Goal: Task Accomplishment & Management: Use online tool/utility

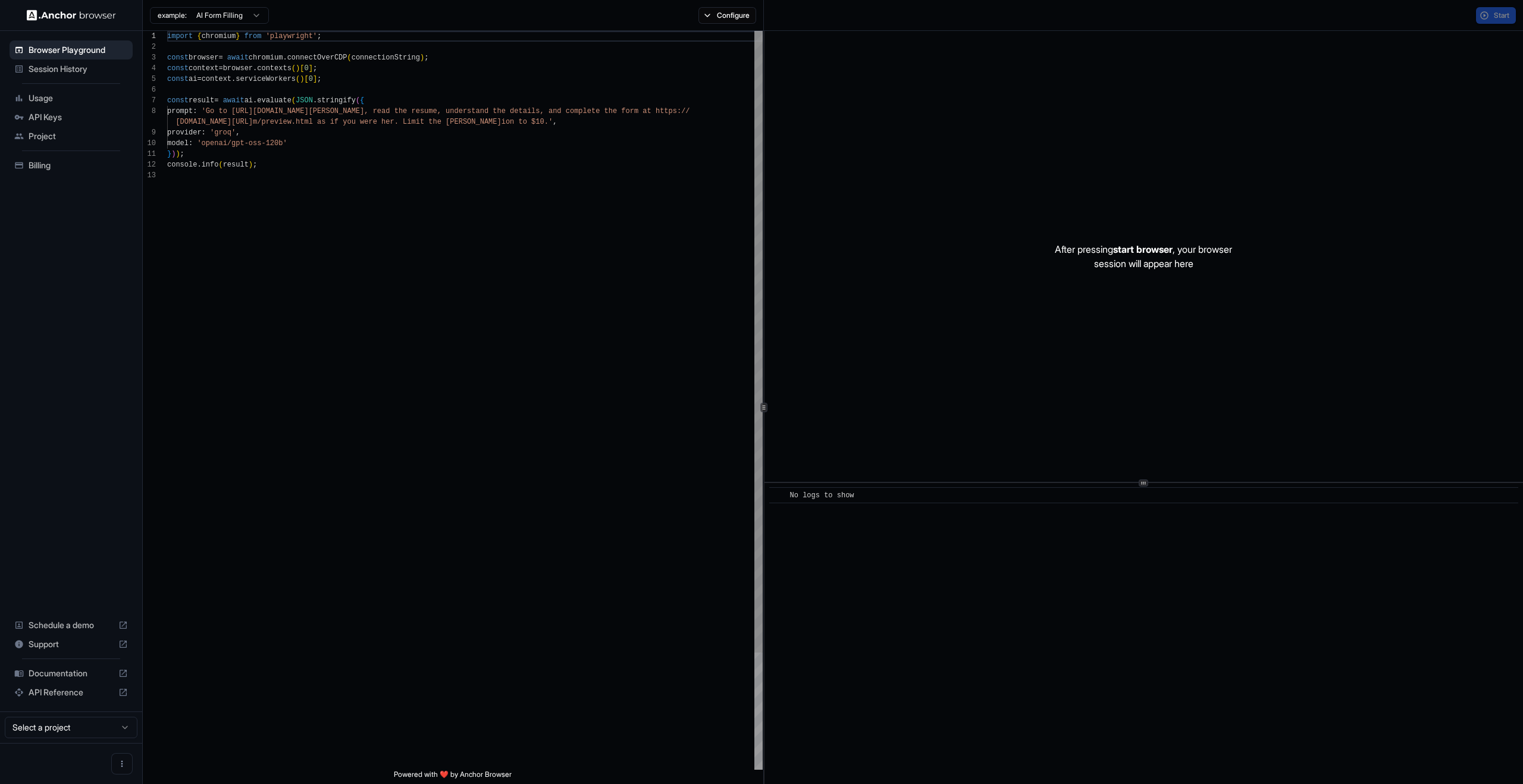
scroll to position [85, 0]
type textarea "**********"
click at [690, 254] on div "import { chromium } from 'playwright' ; const browser = await chromium . connec…" at bounding box center [465, 470] width 596 height 878
click at [1203, 293] on div "After pressing start browser , your browser session will appear here" at bounding box center [1143, 256] width 758 height 451
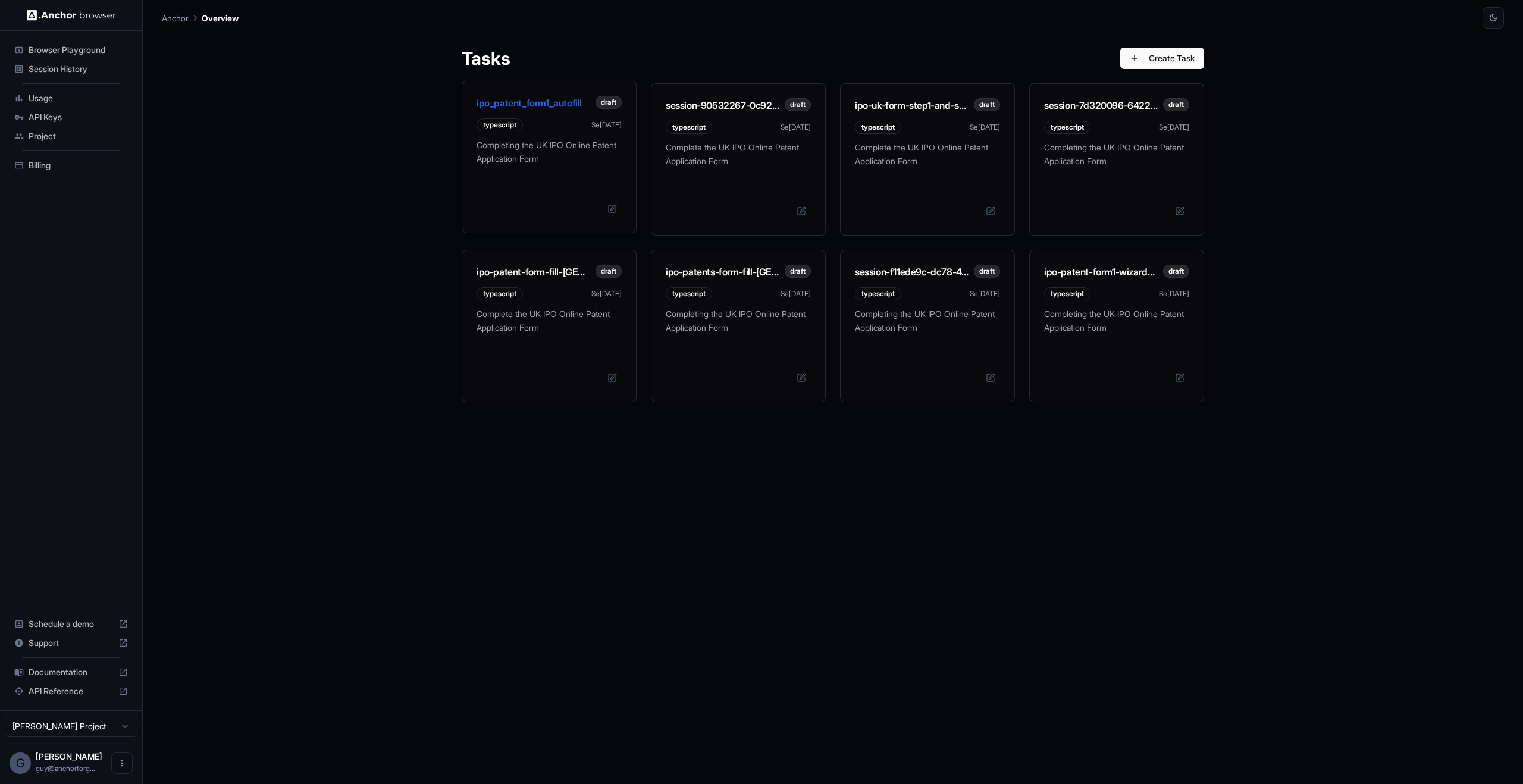
click at [582, 186] on div "Completing the UK IPO Online Patent Application Form" at bounding box center [549, 164] width 145 height 52
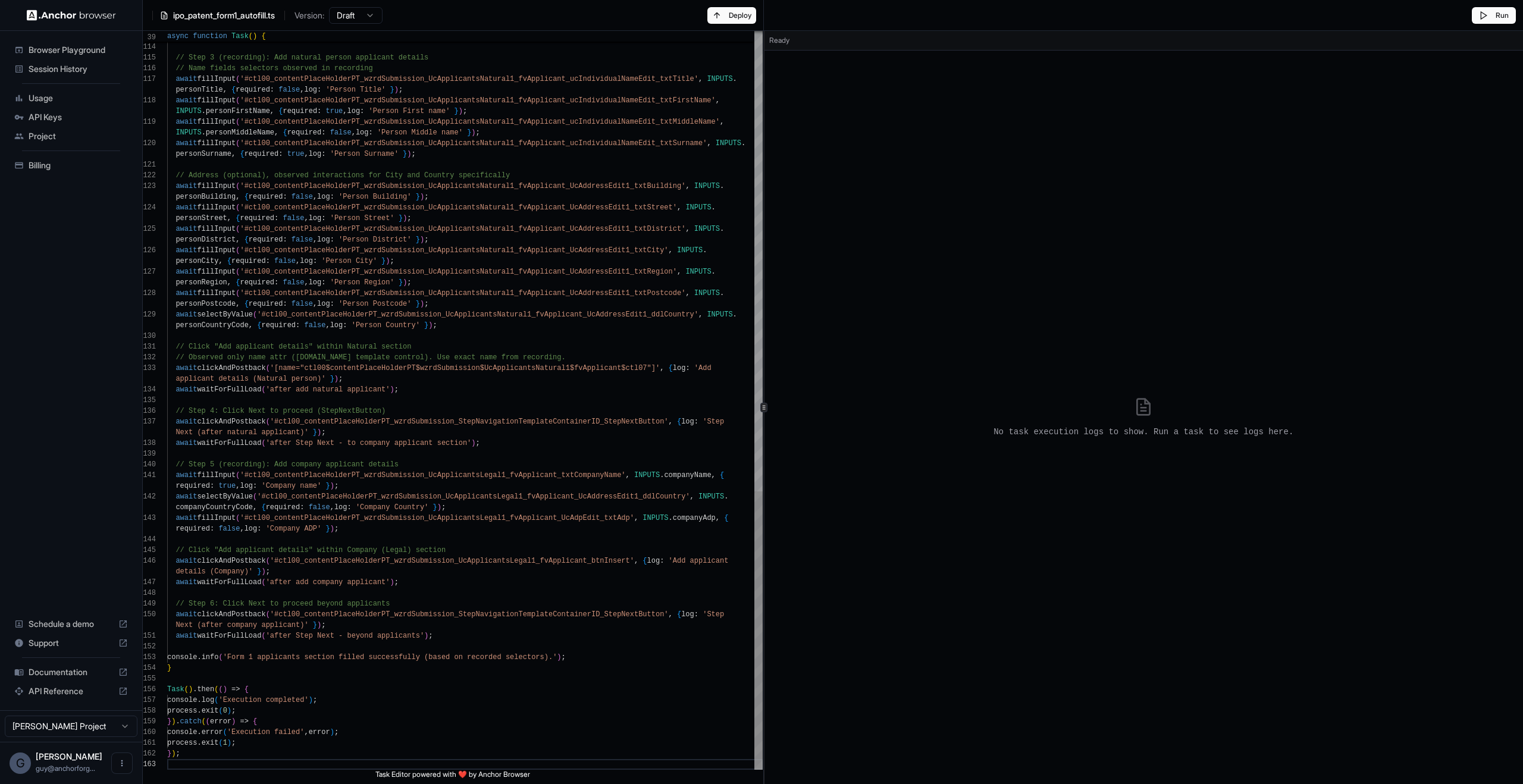
scroll to position [21, 0]
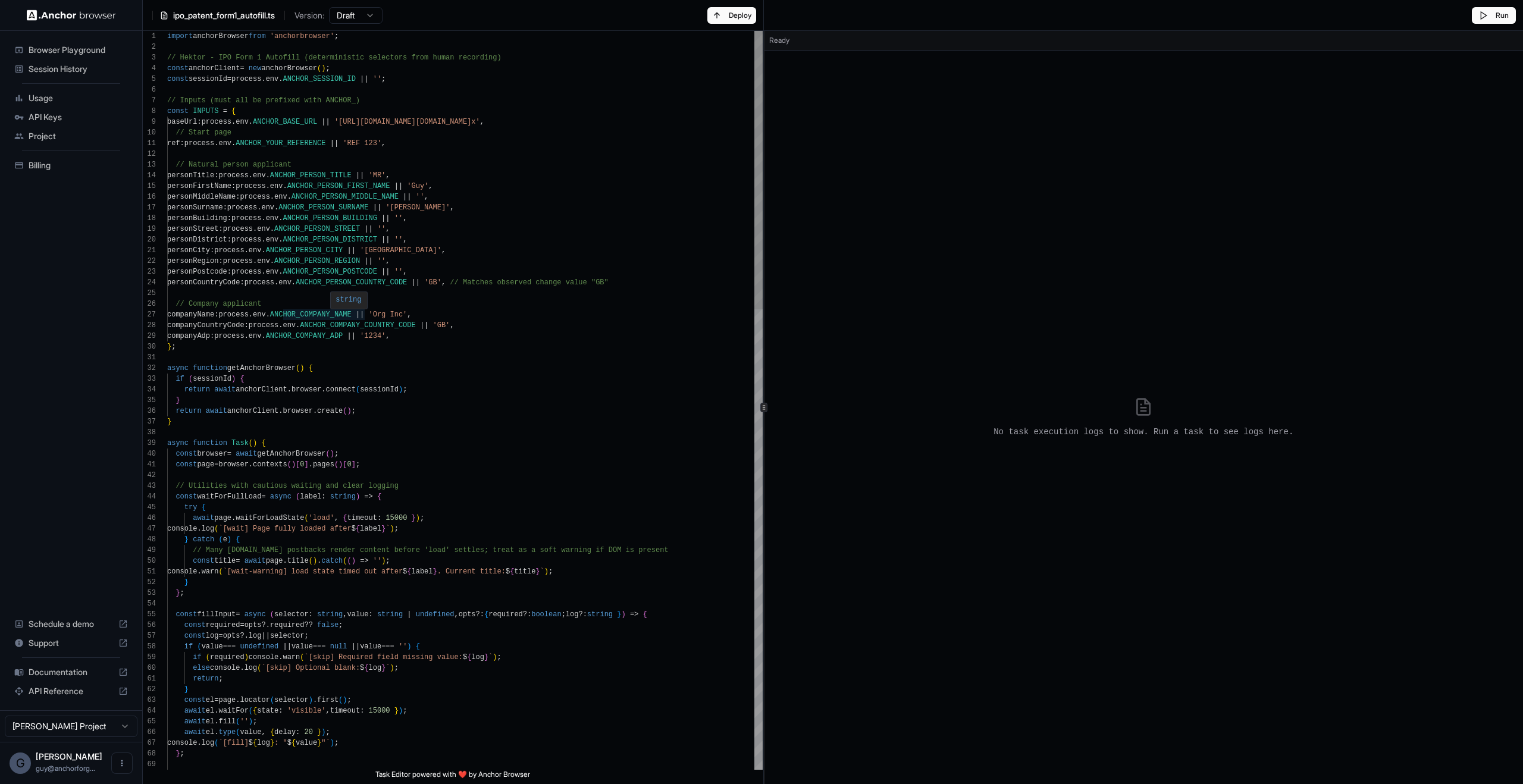
drag, startPoint x: 384, startPoint y: 130, endPoint x: 363, endPoint y: 125, distance: 21.6
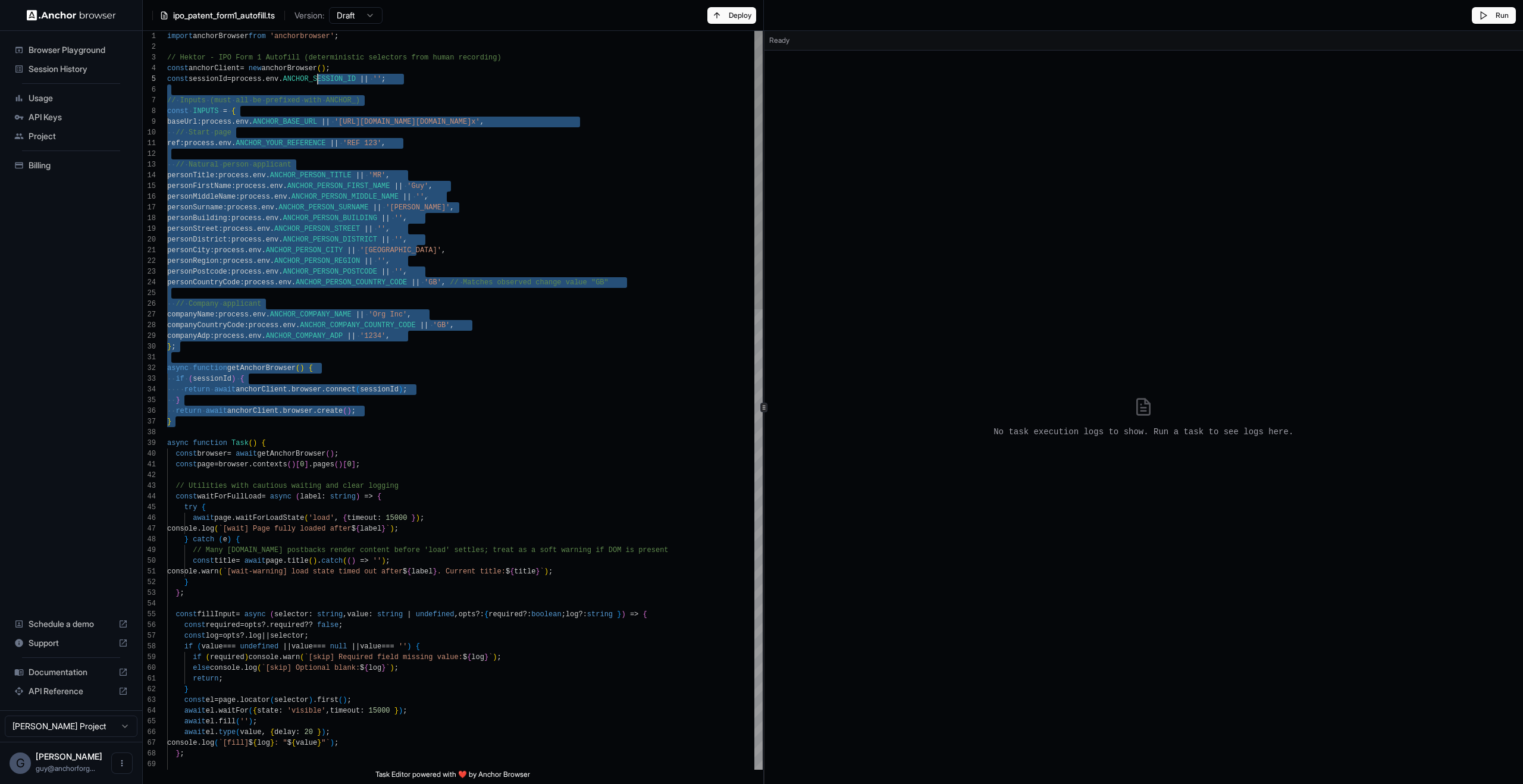
scroll to position [0, 0]
drag, startPoint x: 432, startPoint y: 436, endPoint x: 308, endPoint y: 52, distance: 403.5
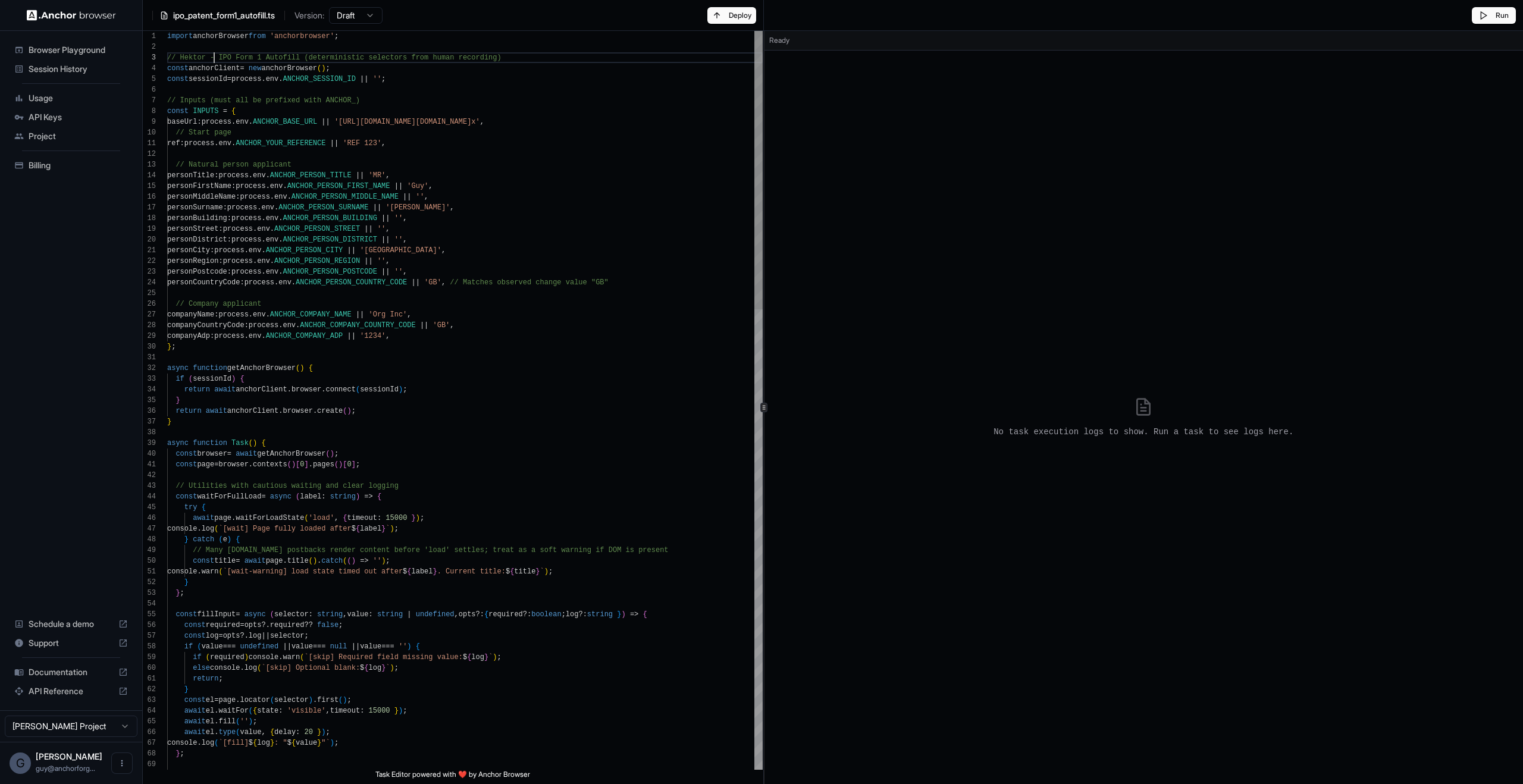
scroll to position [21, 0]
drag, startPoint x: 216, startPoint y: 59, endPoint x: 419, endPoint y: 168, distance: 230.4
drag, startPoint x: 498, startPoint y: 470, endPoint x: 496, endPoint y: 463, distance: 7.3
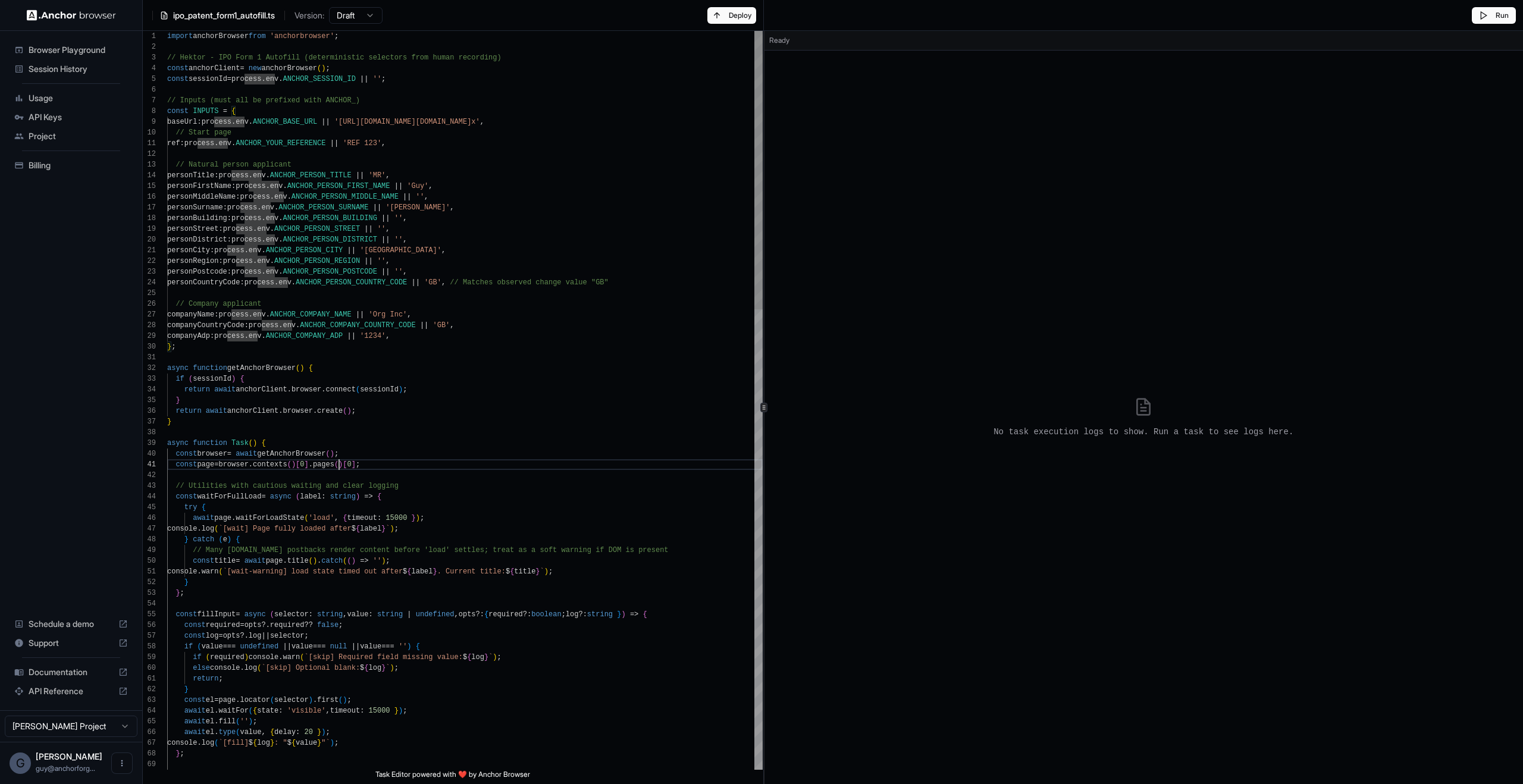
drag, startPoint x: 231, startPoint y: 412, endPoint x: 448, endPoint y: 441, distance: 218.9
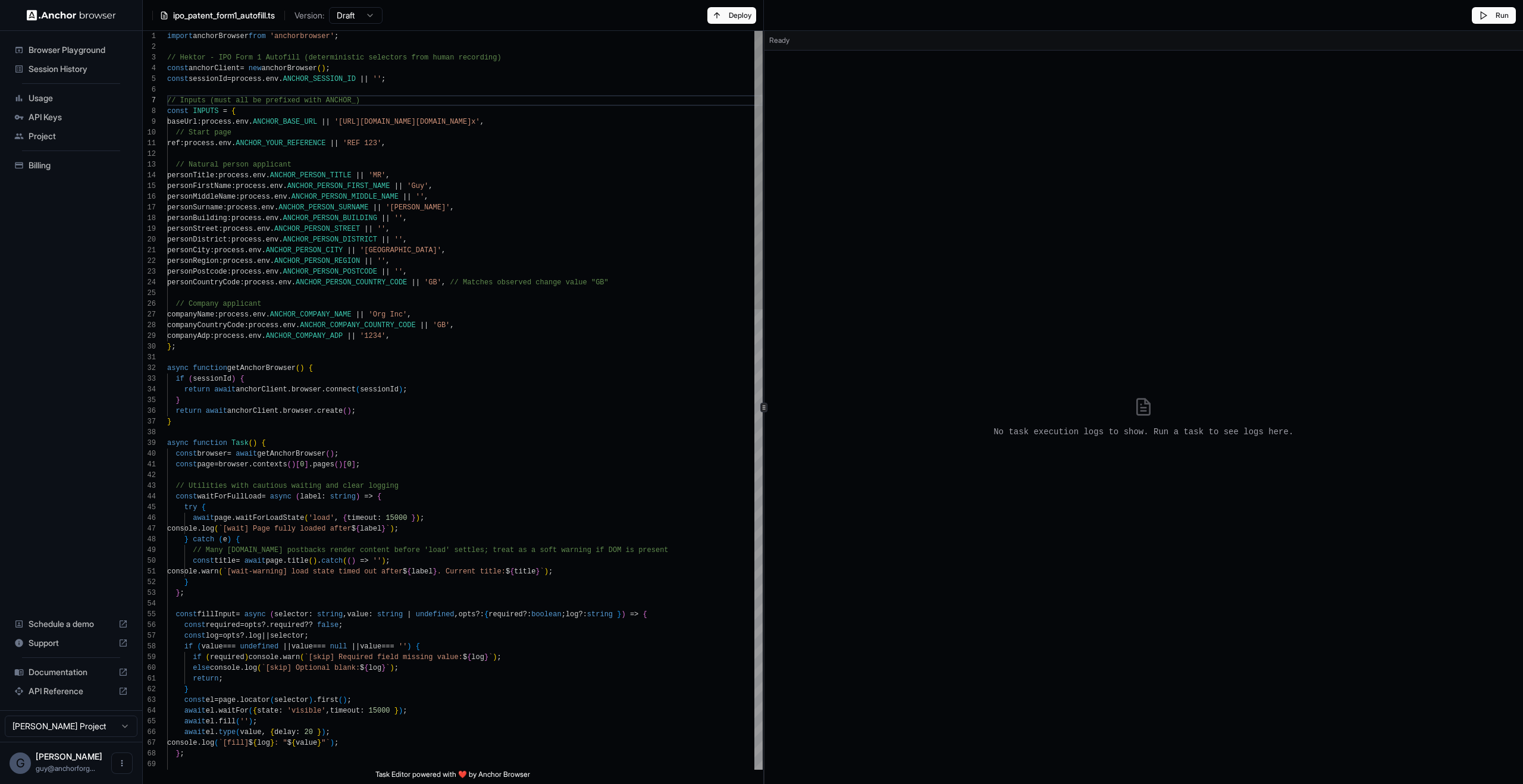
click at [1489, 275] on div "No task execution logs to show. Run a task to see logs here." at bounding box center [1143, 417] width 749 height 724
type textarea "**********"
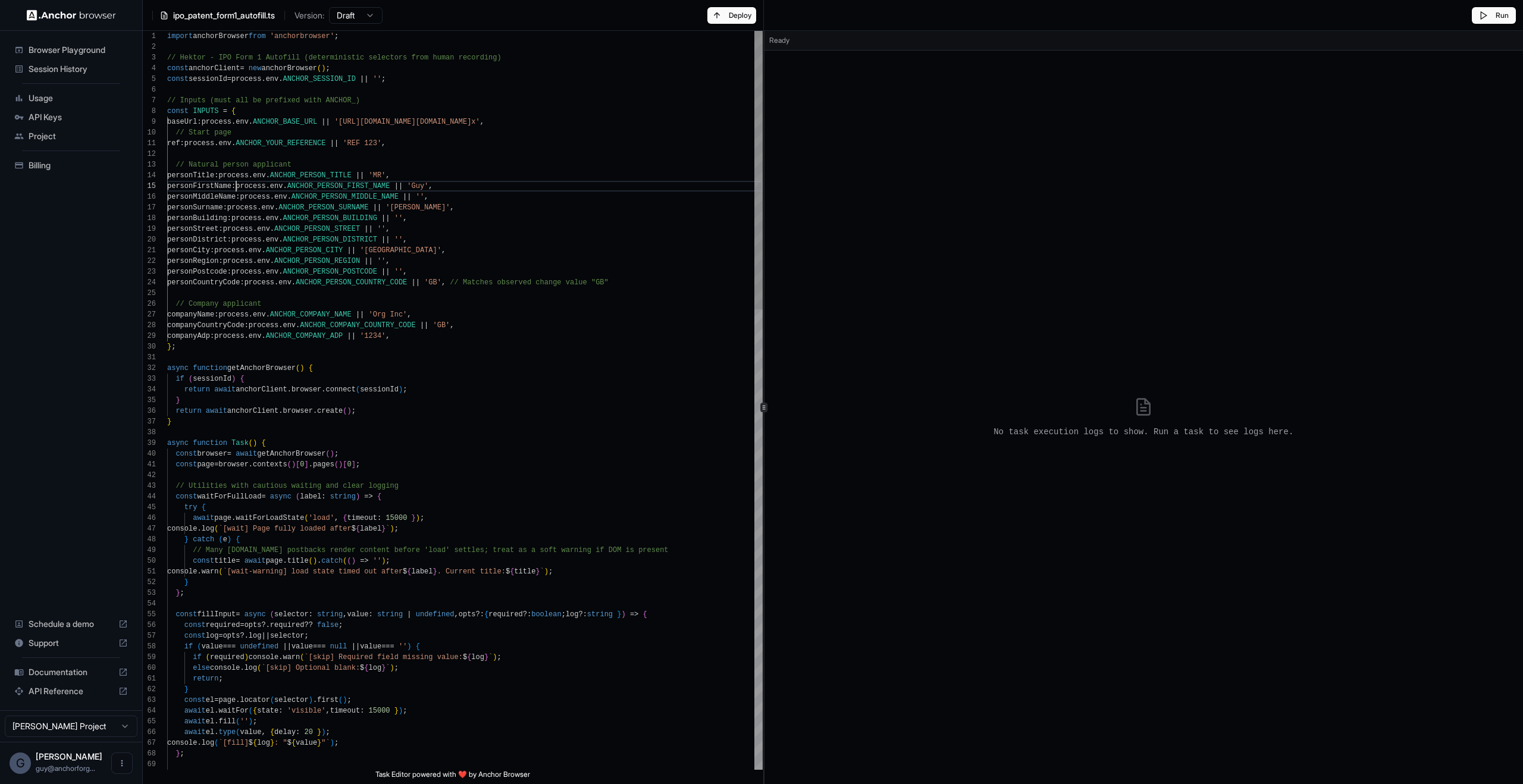
click at [349, 20] on html "Browser Playground Session History Usage API Keys Project Billing Schedule a de…" at bounding box center [761, 392] width 1523 height 784
click at [349, 19] on html "Browser Playground Session History Usage API Keys Project Billing Schedule a de…" at bounding box center [761, 392] width 1523 height 784
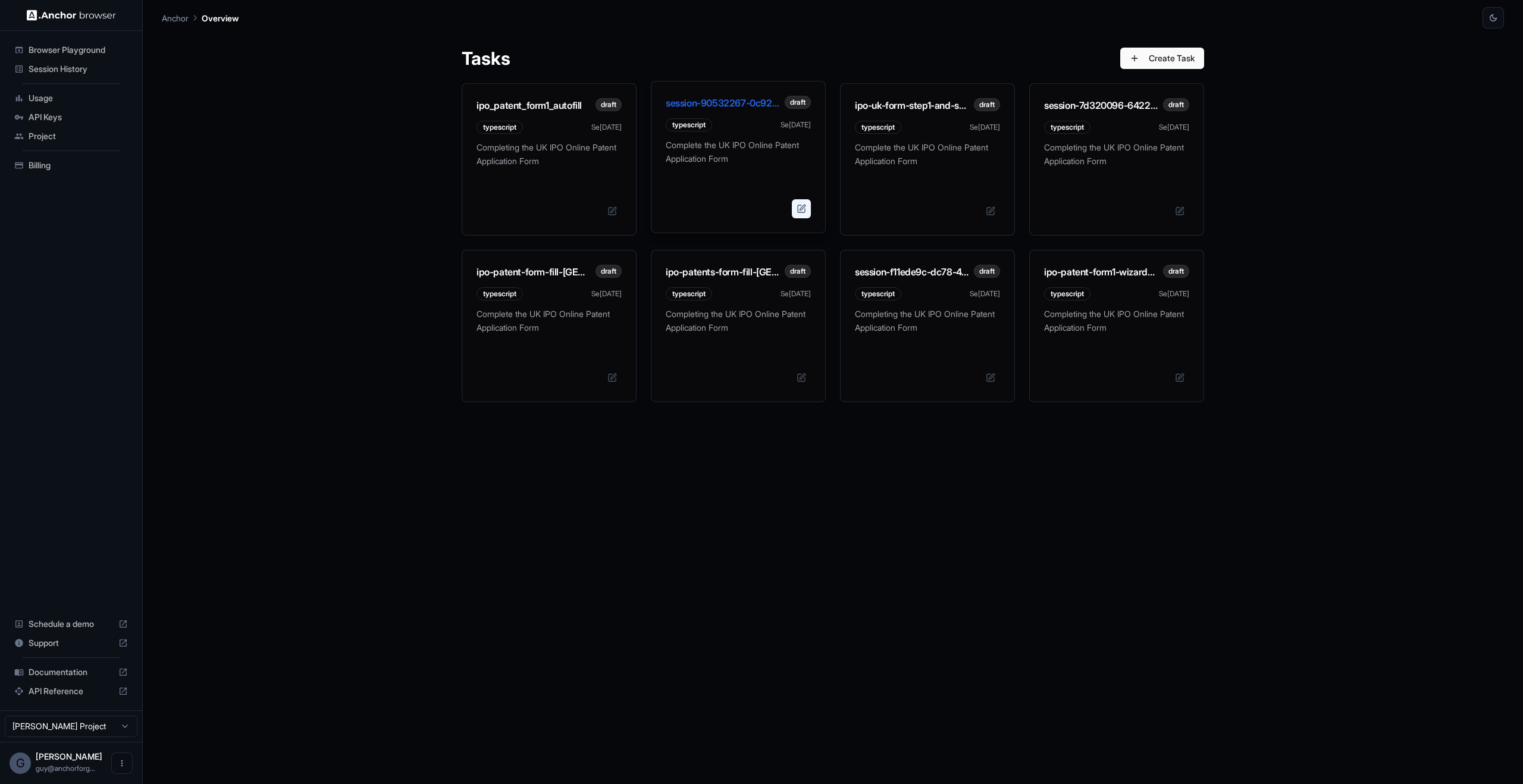
click at [800, 203] on button at bounding box center [801, 208] width 19 height 19
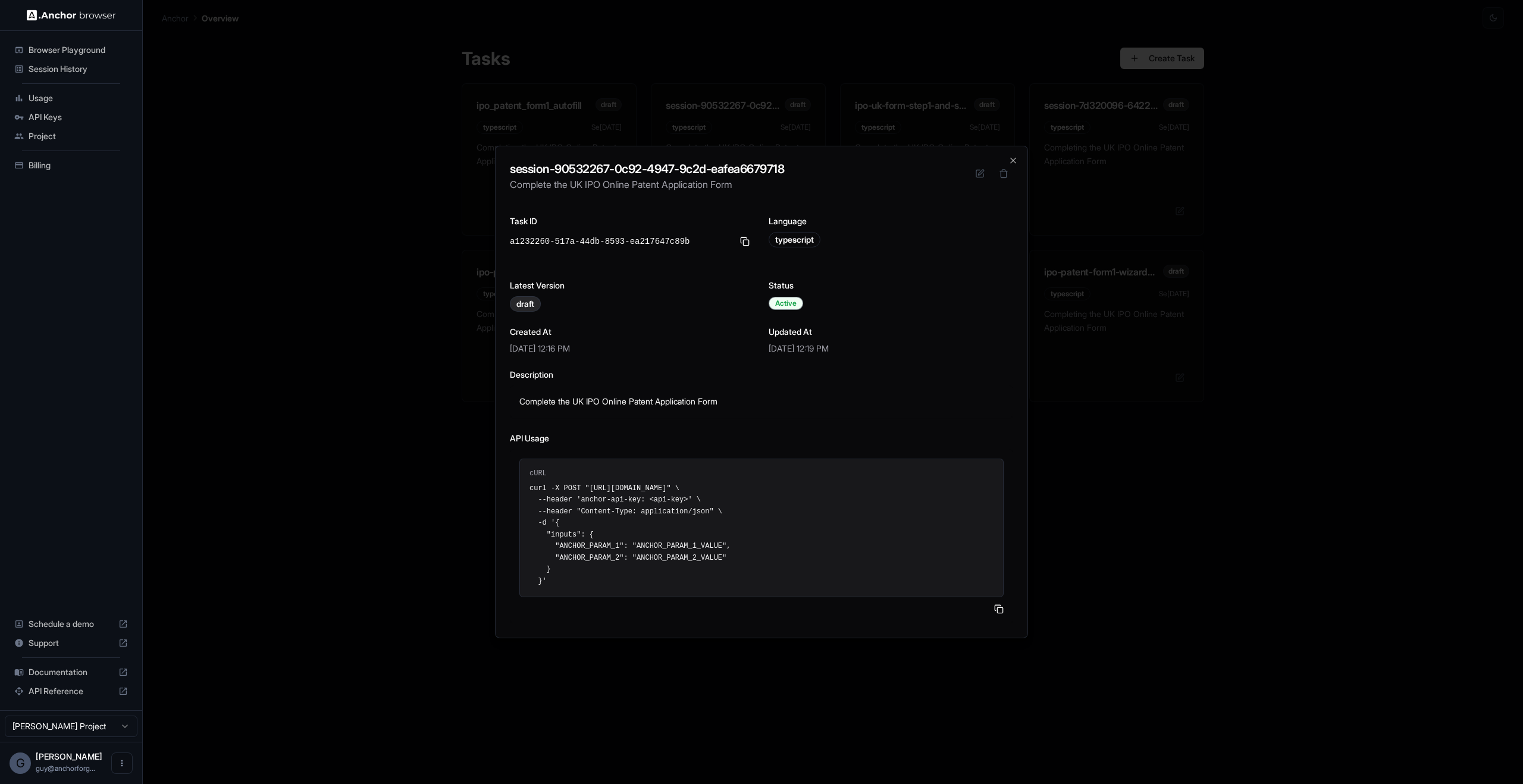
click at [769, 145] on p "Complete the UK IPO Online Patent Application Form" at bounding box center [738, 159] width 145 height 36
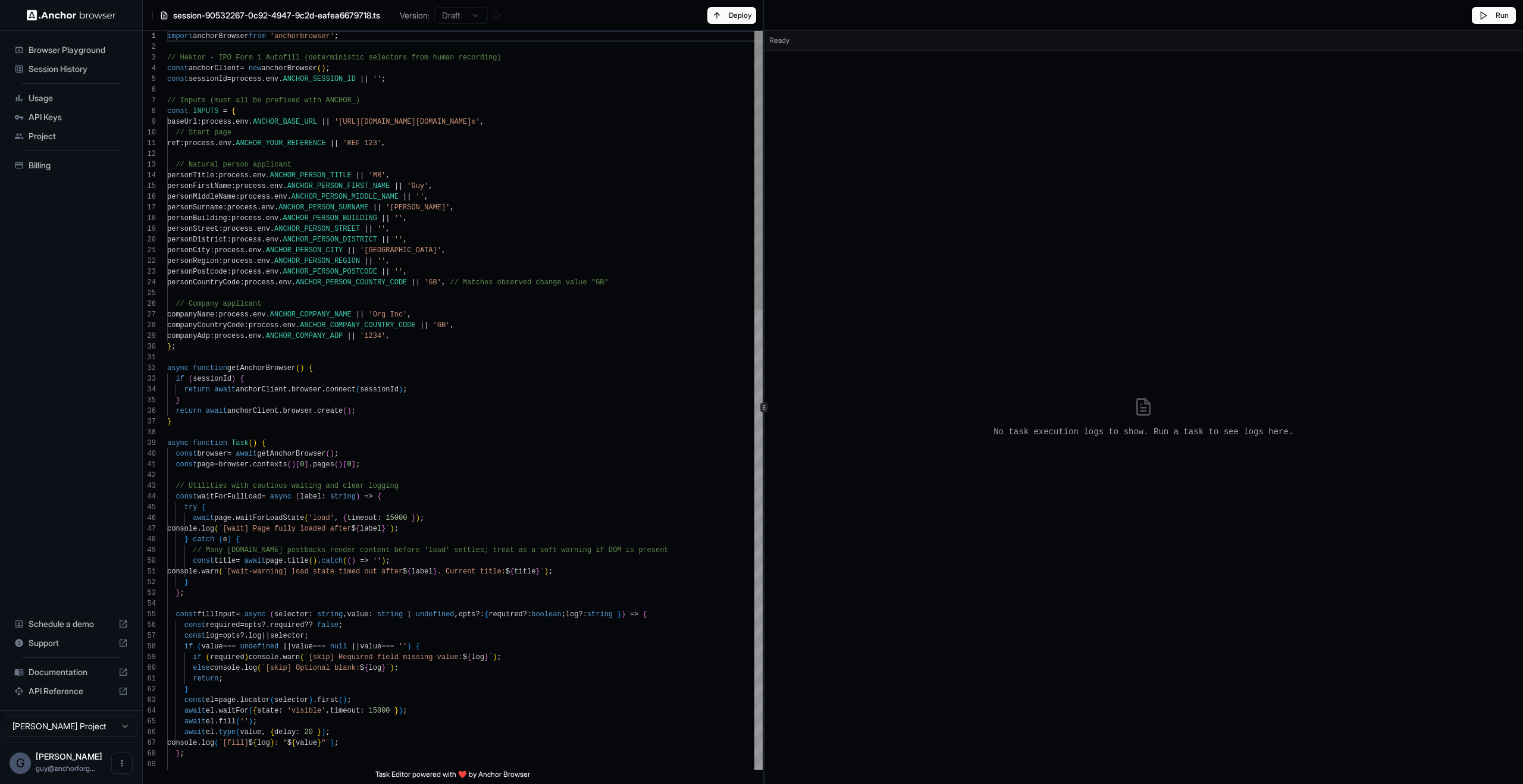
type textarea "**********"
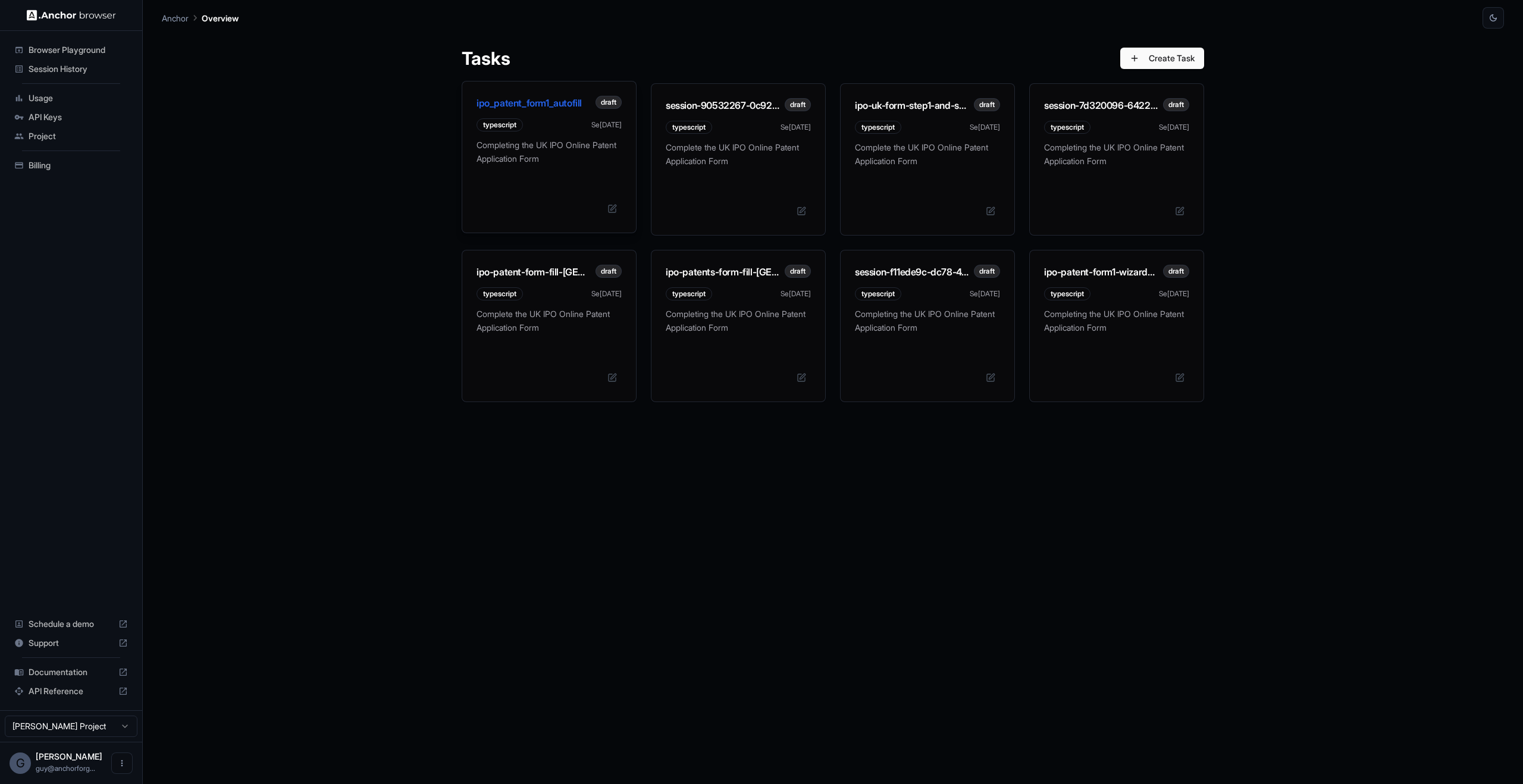
click at [481, 133] on div "ipo_patent_form1_autofill draft typescript Sep 25" at bounding box center [549, 110] width 173 height 57
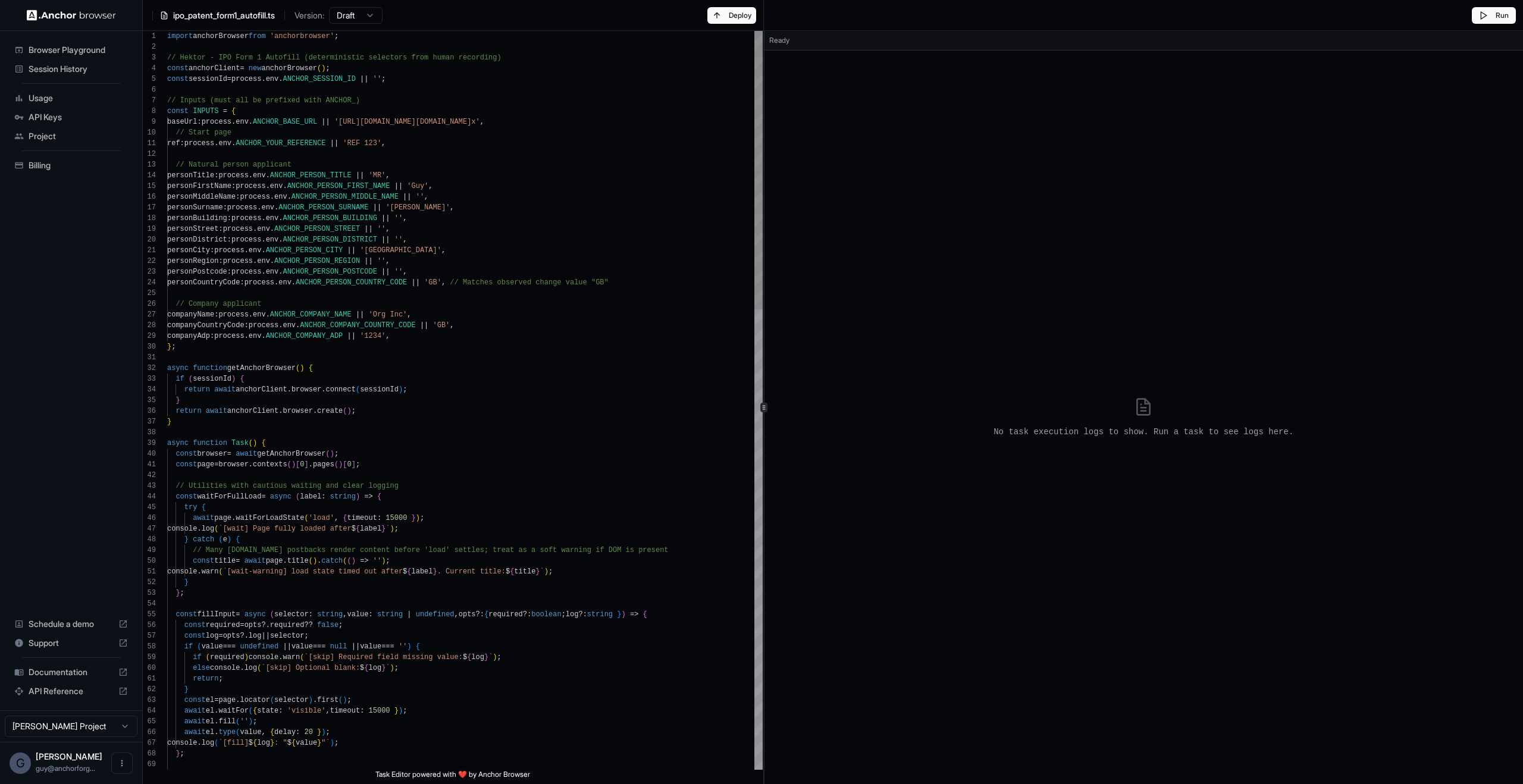
type textarea "**********"
drag, startPoint x: 369, startPoint y: 160, endPoint x: 335, endPoint y: 147, distance: 36.4
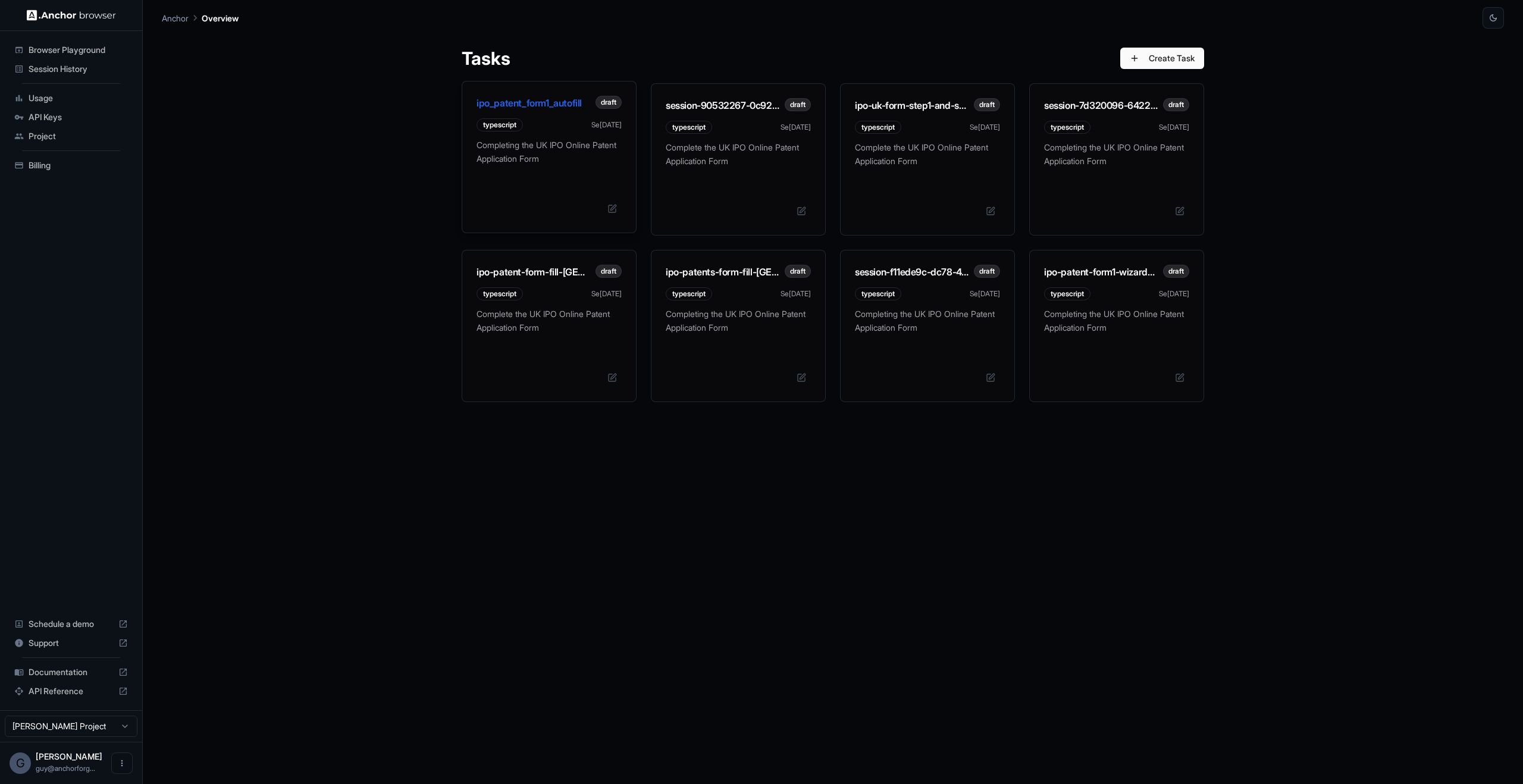
click at [553, 155] on p "Completing the UK IPO Online Patent Application Form" at bounding box center [549, 156] width 145 height 36
click at [807, 165] on p "Complete the UK IPO Online Patent Application Form" at bounding box center [738, 156] width 145 height 36
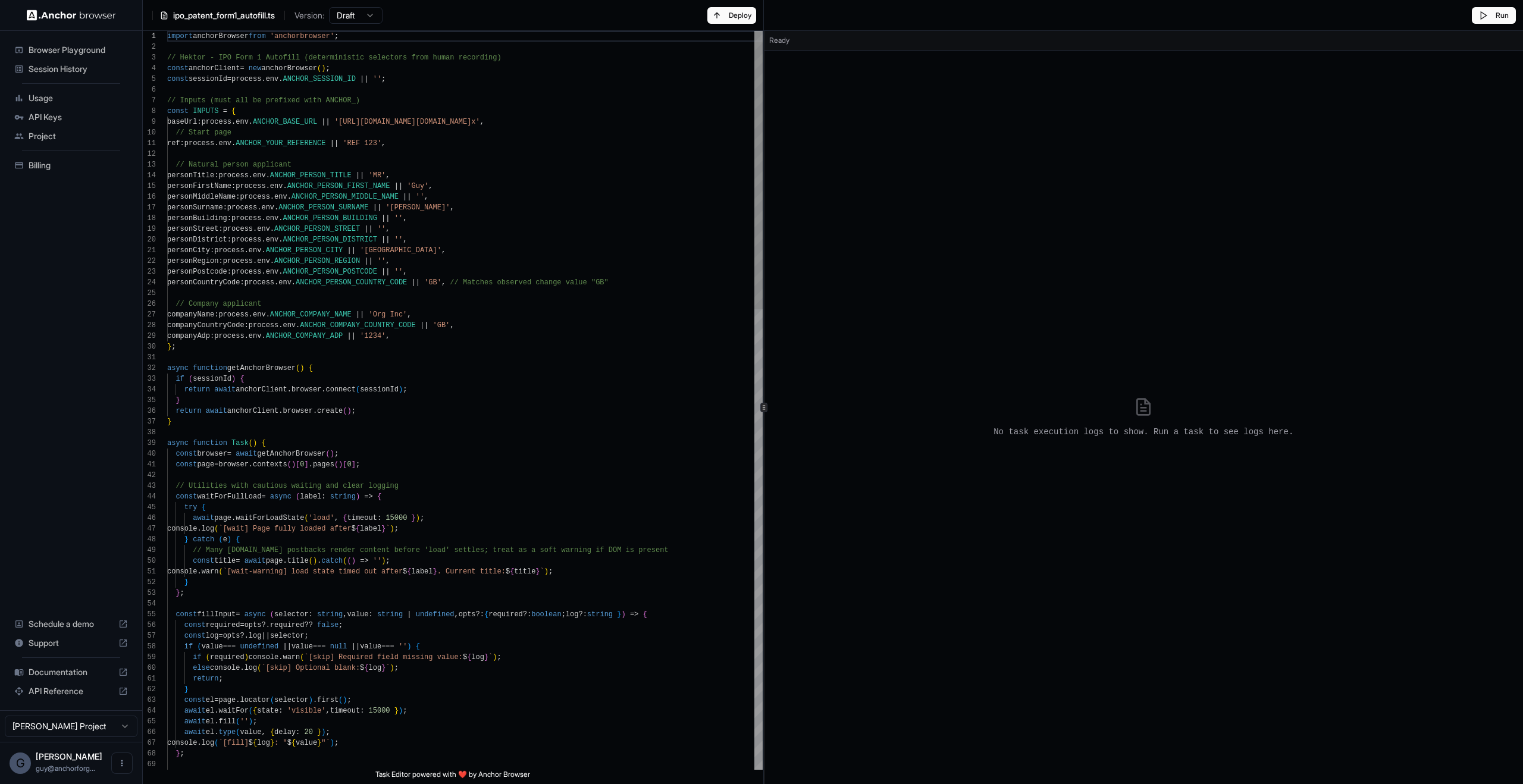
type textarea "**********"
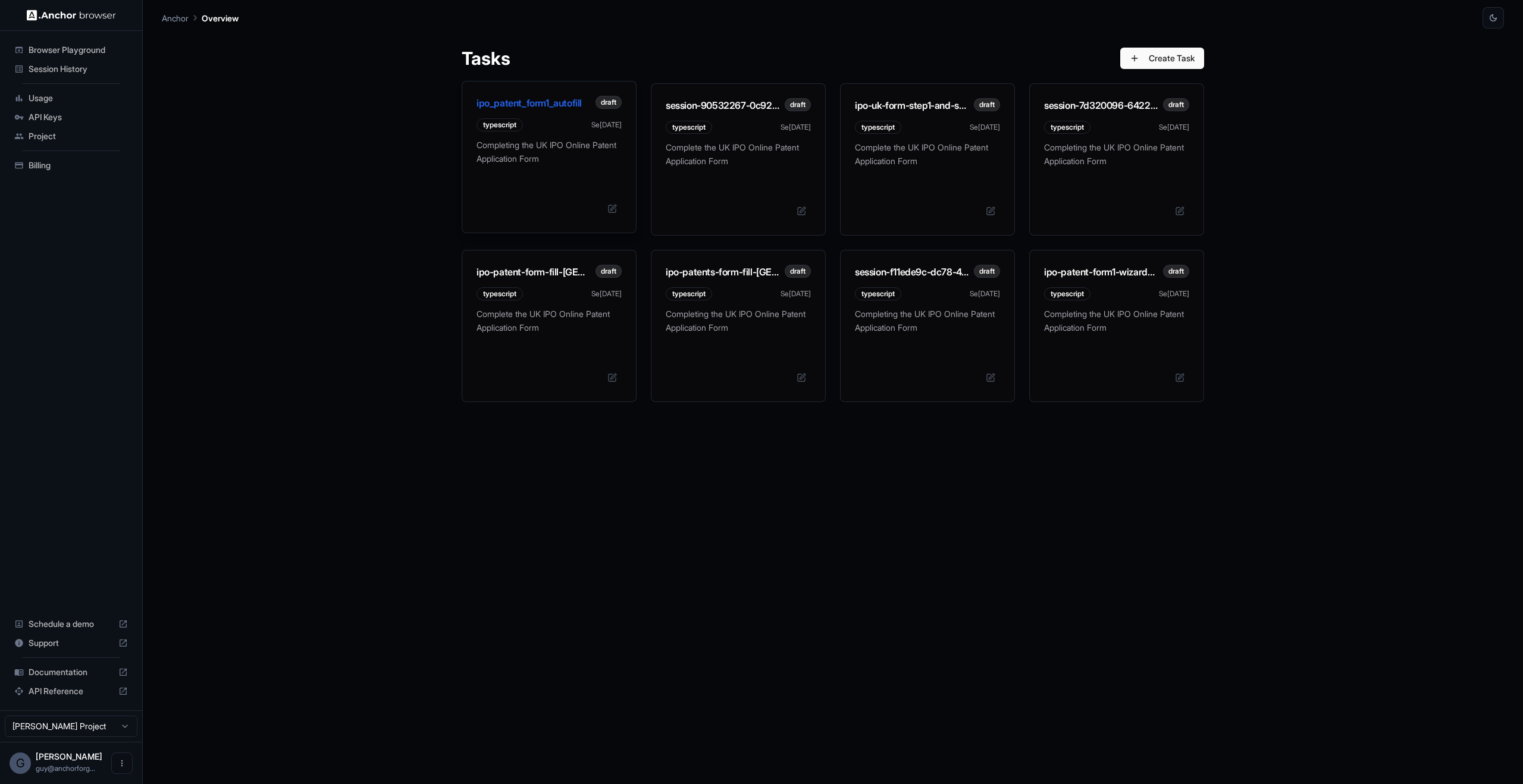
click at [491, 145] on p "Completing the UK IPO Online Patent Application Form" at bounding box center [549, 156] width 145 height 36
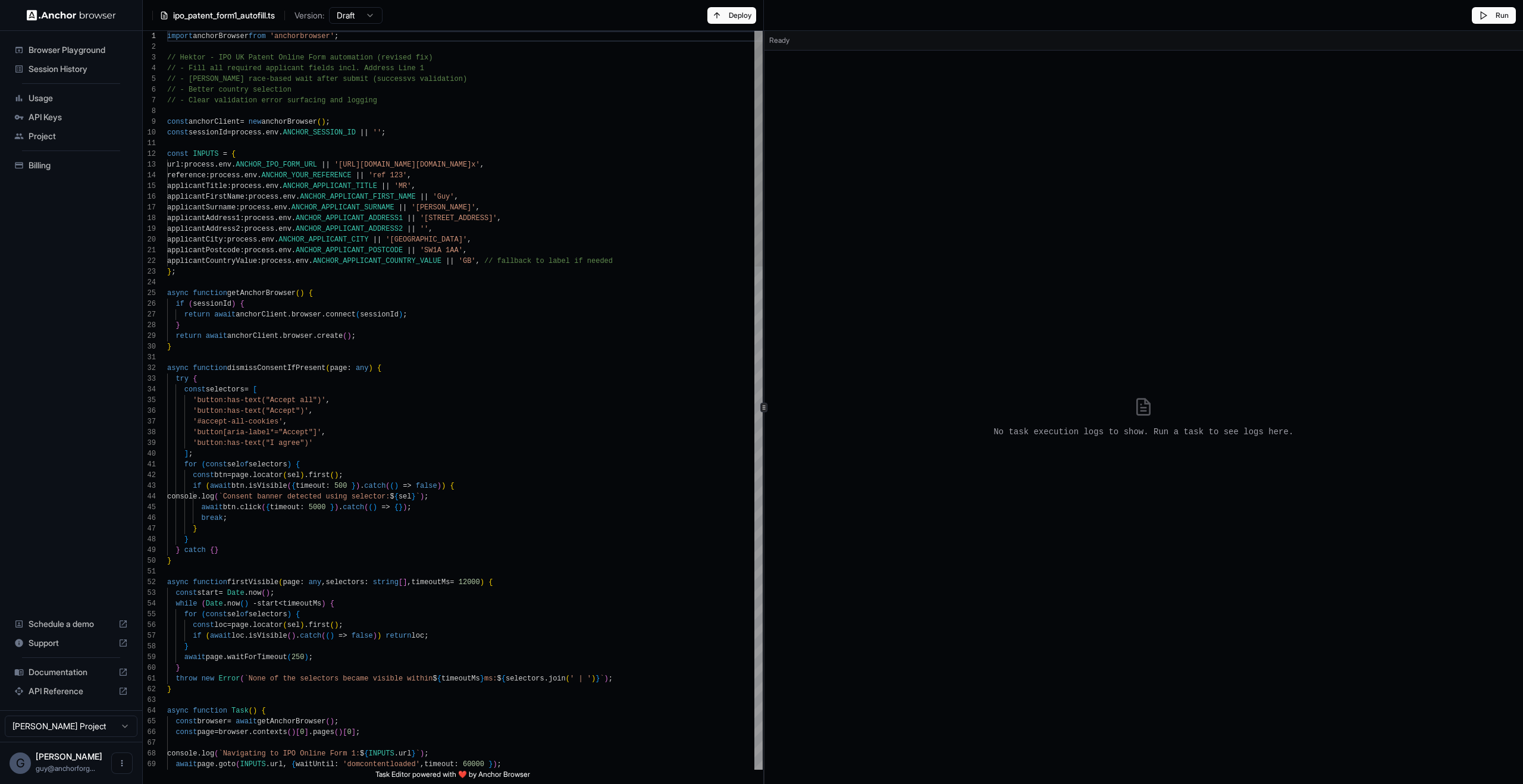
type textarea "**********"
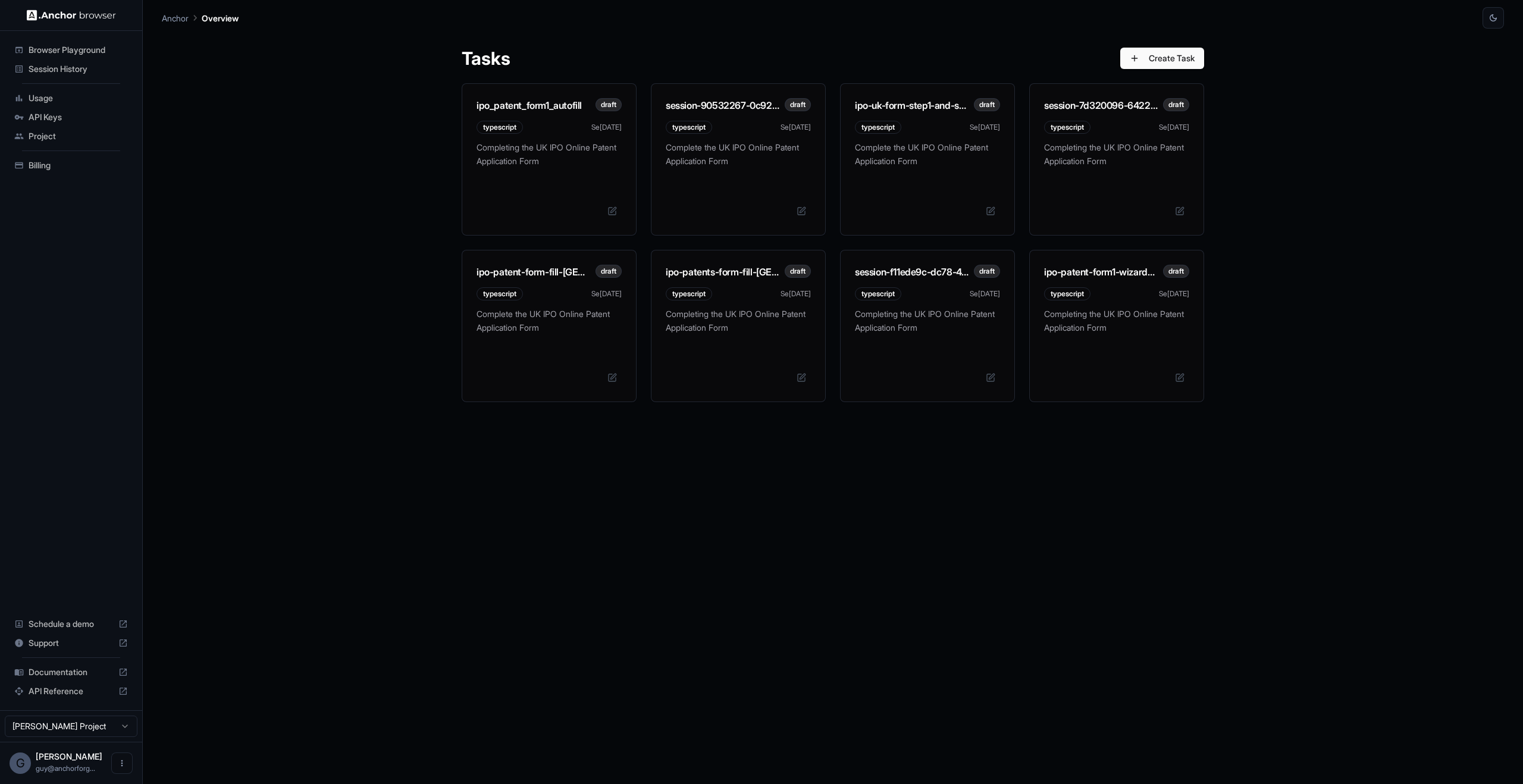
click at [838, 147] on div "ipo_patent_form1_autofill draft typescript Sep 25 Completing the UK IPO Online …" at bounding box center [832, 243] width 742 height 319
click at [885, 145] on p "Complete the UK IPO Online Patent Application Form" at bounding box center [927, 156] width 145 height 36
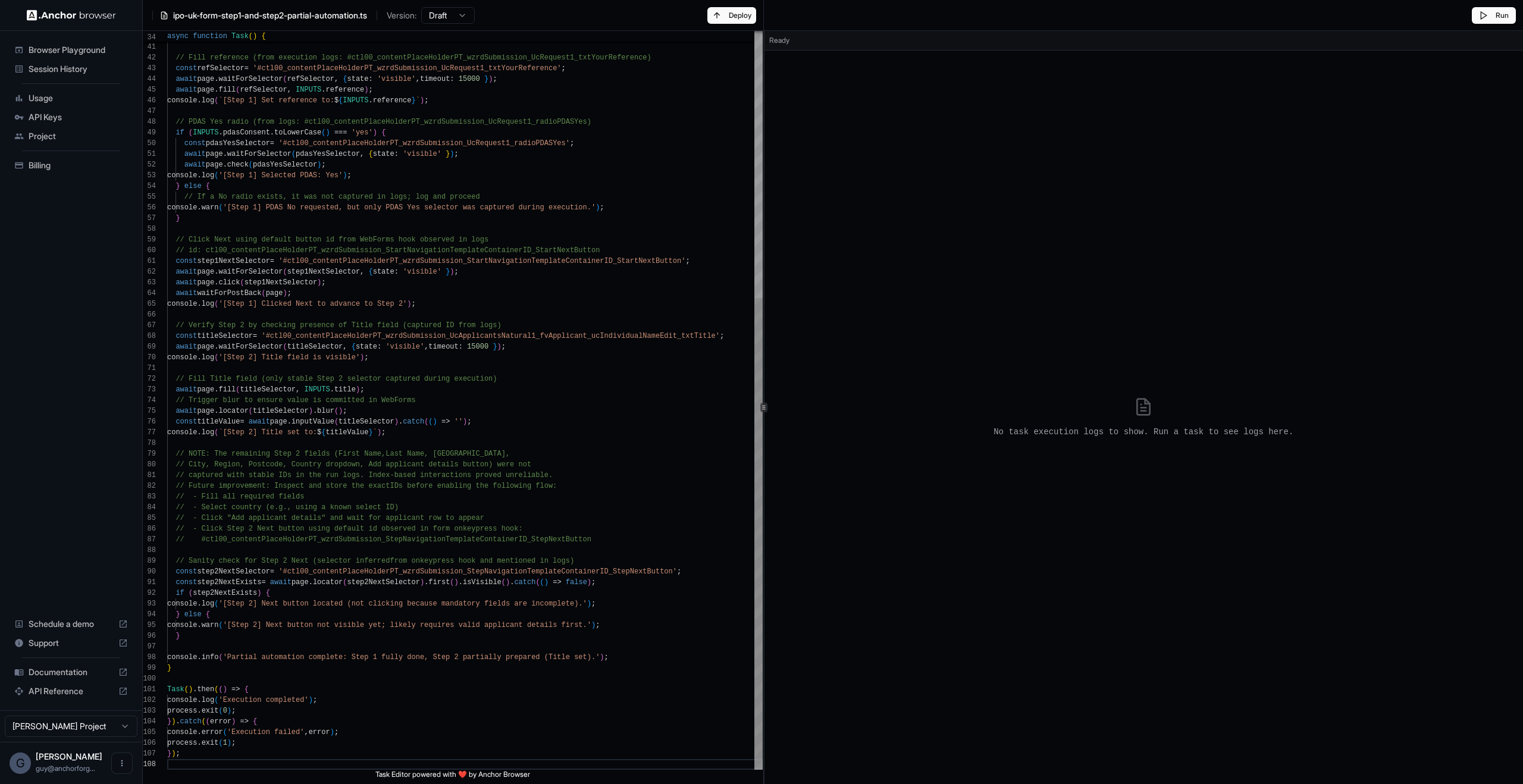
scroll to position [96, 0]
click at [350, 676] on div "await page . goto ( 'https://www.ipo.gov.uk/p-apply-online-uk-form.asp x' , { w…" at bounding box center [465, 191] width 596 height 1156
click at [257, 692] on div "await page . goto ( 'https://www.ipo.gov.uk/p-apply-online-uk-form.asp x' , { w…" at bounding box center [465, 191] width 596 height 1156
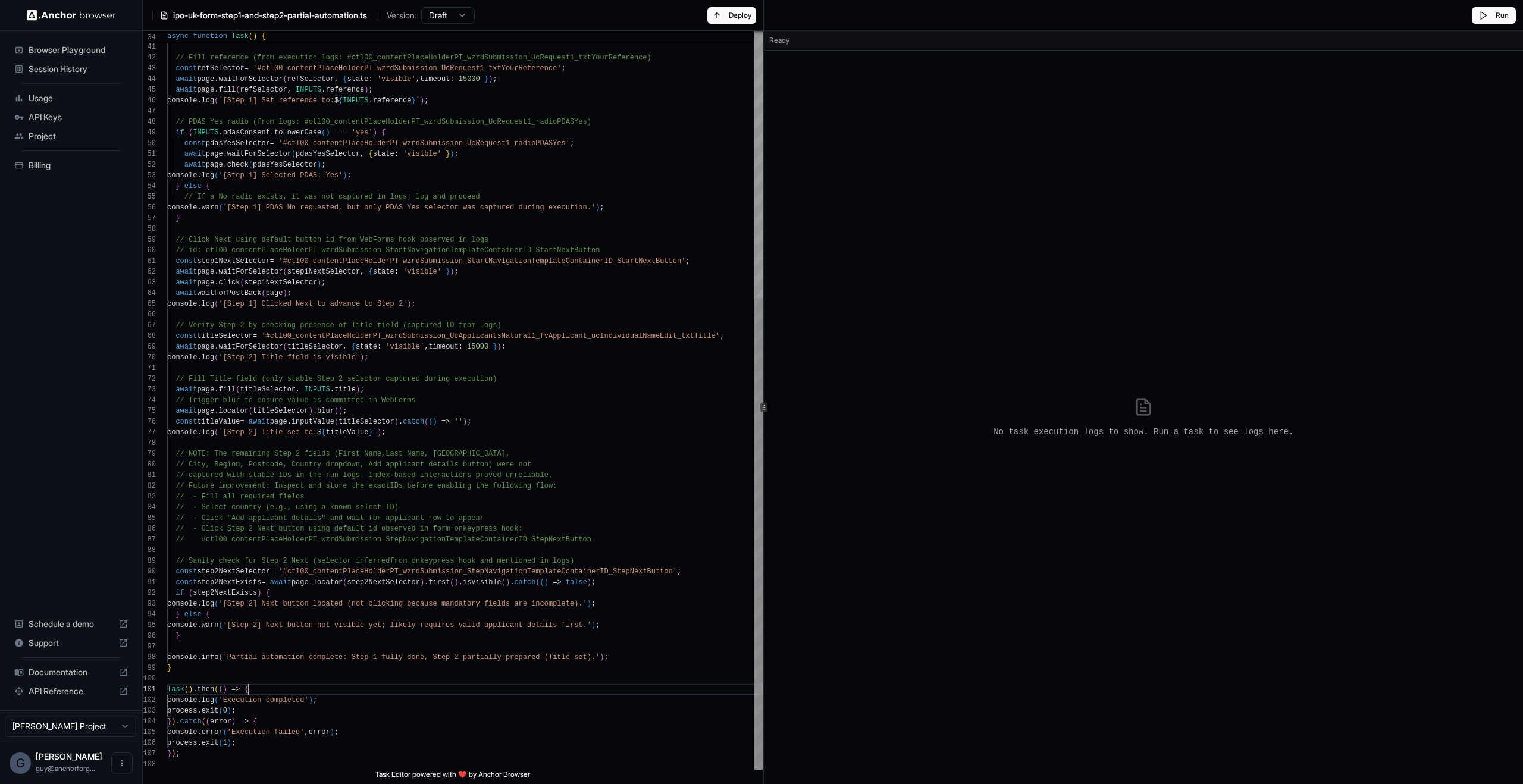
click at [215, 672] on div "await page . goto ( 'https://www.ipo.gov.uk/p-apply-online-uk-form.asp x' , { w…" at bounding box center [465, 191] width 596 height 1156
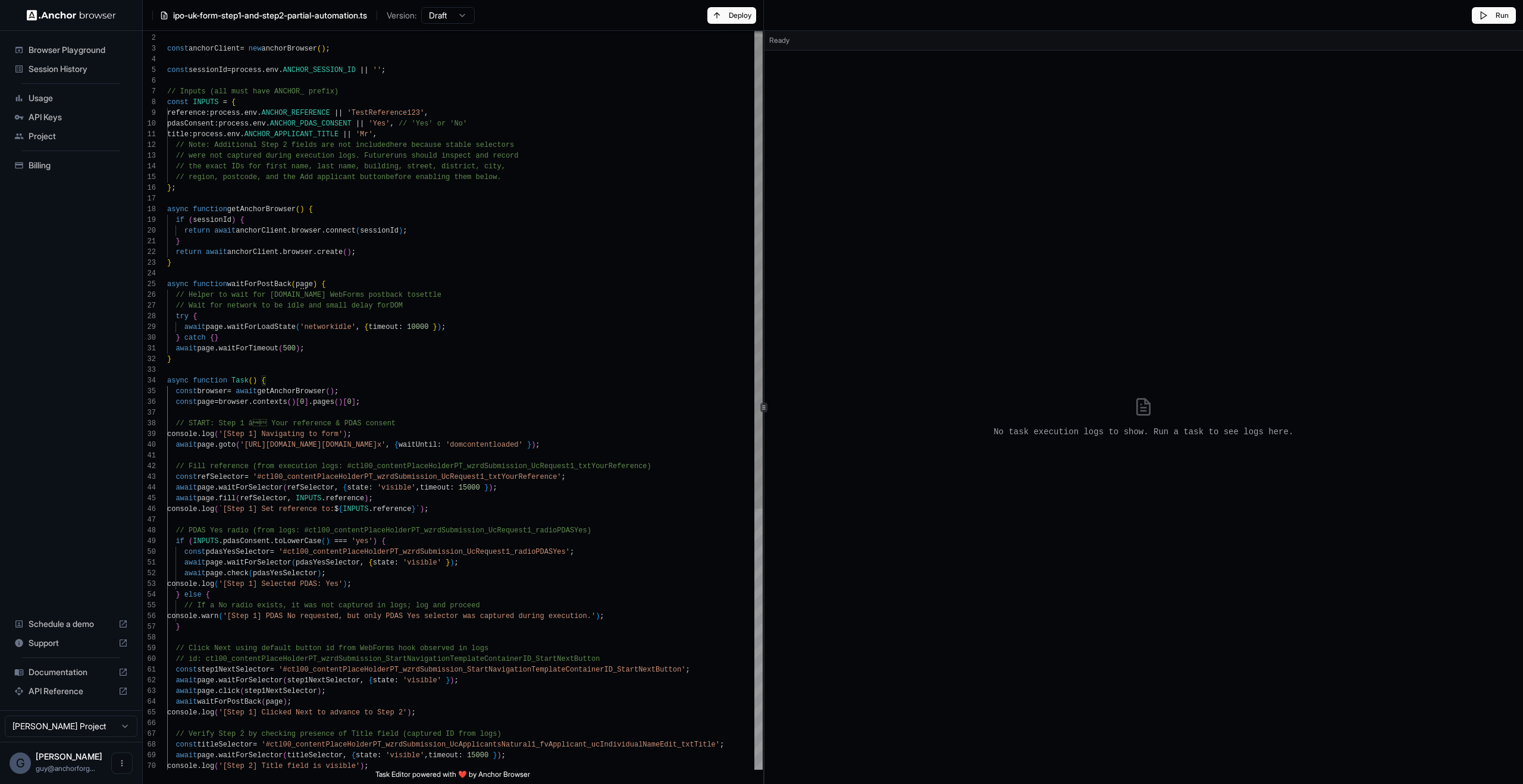
scroll to position [64, 0]
click at [196, 194] on div "await page . goto ( 'https://www.ipo.gov.uk/p-apply-online-uk-form.asp x' , { w…" at bounding box center [465, 600] width 596 height 1156
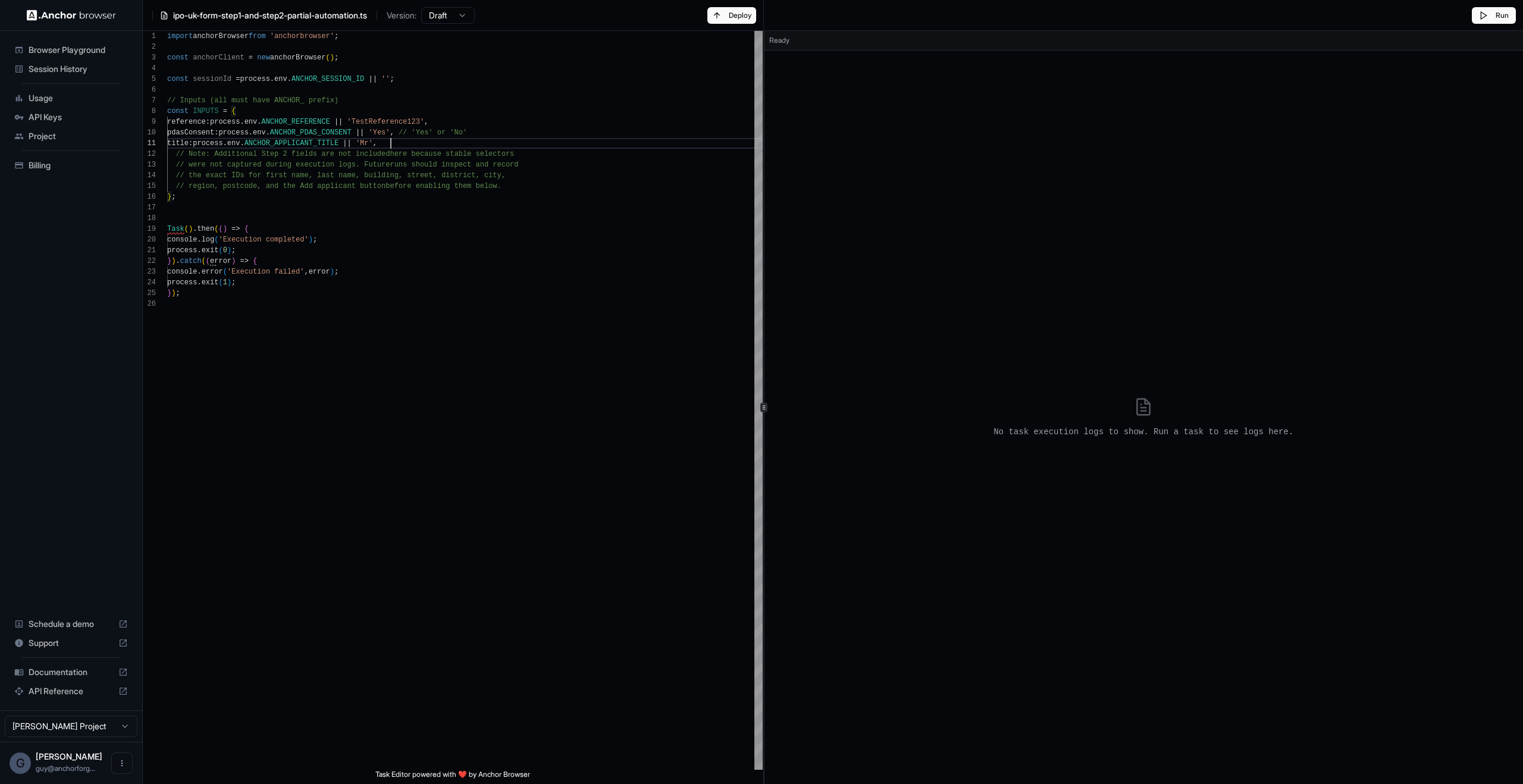
drag, startPoint x: 477, startPoint y: 145, endPoint x: 478, endPoint y: 151, distance: 6.1
click at [477, 145] on div "} ; reference : process . env . ANCHOR_REFERENCE || 'TestReference123' , pdasCo…" at bounding box center [465, 400] width 596 height 739
click at [479, 152] on div "} ; reference : process . env . ANCHOR_REFERENCE || 'TestReference123' , pdasCo…" at bounding box center [465, 400] width 596 height 739
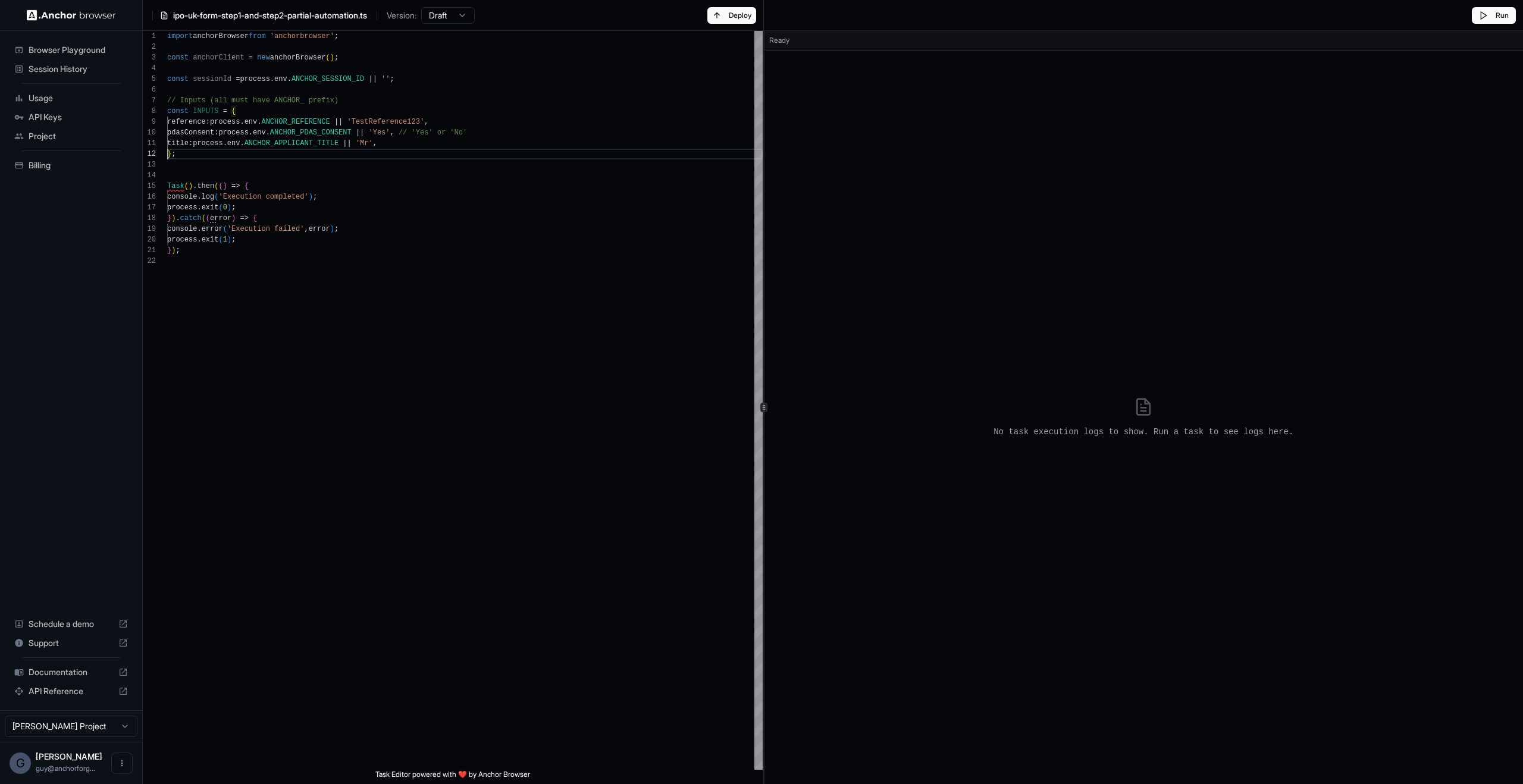
click at [400, 118] on div "reference : process . env . ANCHOR_REFERENCE || 'TestReference123' , pdasConsen…" at bounding box center [465, 400] width 596 height 739
click at [475, 125] on div "reference : process . env . ANCHOR_INPUT , pdasConsent : process . env . ANCHOR…" at bounding box center [465, 400] width 596 height 739
click at [472, 129] on div "reference : process . env . ANCHOR_INPUT , pdasConsent : process . env . ANCHOR…" at bounding box center [465, 400] width 596 height 739
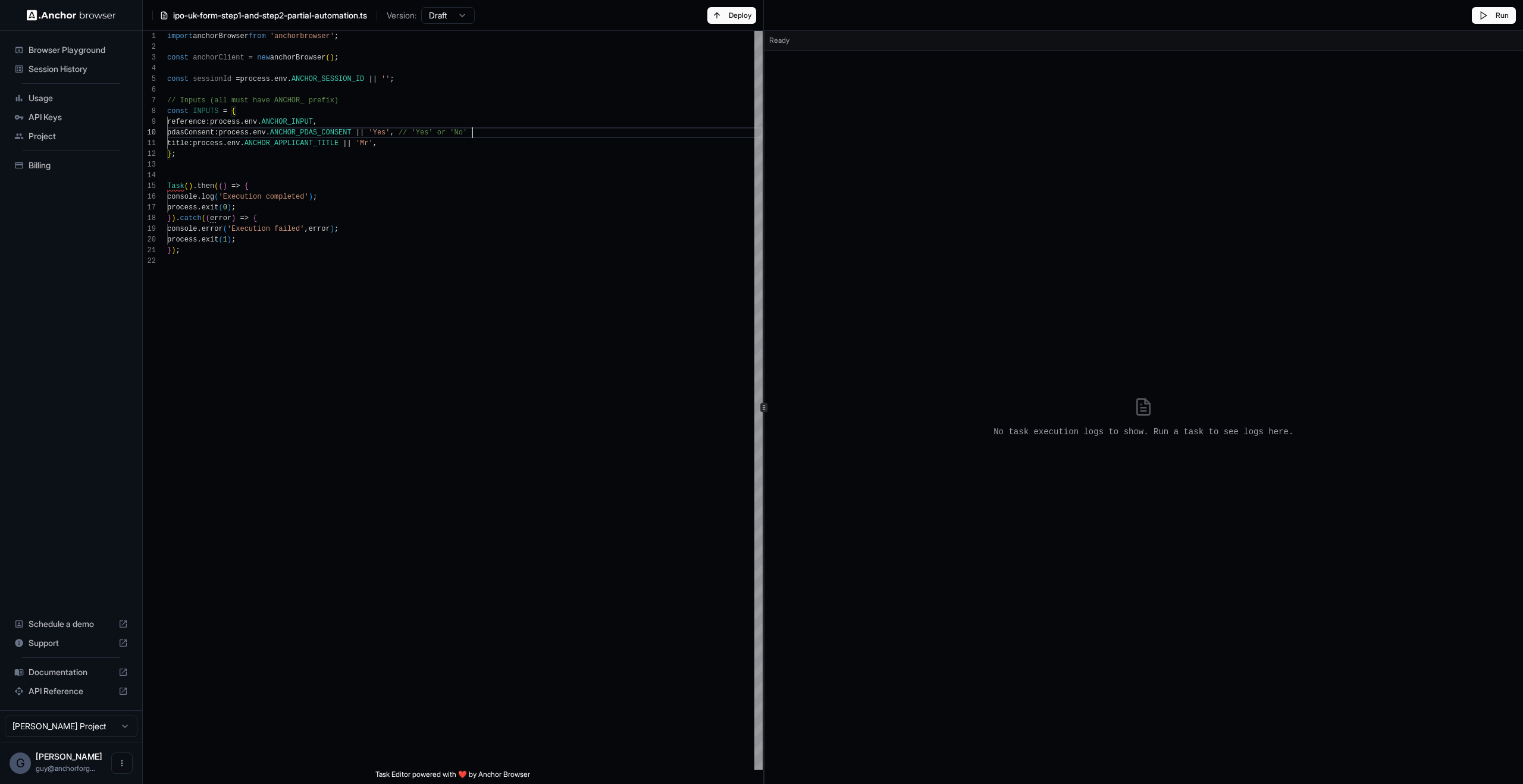
scroll to position [96, 0]
click at [208, 172] on div "reference : process . env . ANCHOR_INPUT , } ; const anchorClient = new anchorB…" at bounding box center [465, 400] width 596 height 739
click at [200, 168] on div "reference : process . env . ANCHOR_INPUT , } ; const anchorClient = new anchorB…" at bounding box center [465, 400] width 596 height 739
drag, startPoint x: 196, startPoint y: 163, endPoint x: 272, endPoint y: 266, distance: 128.0
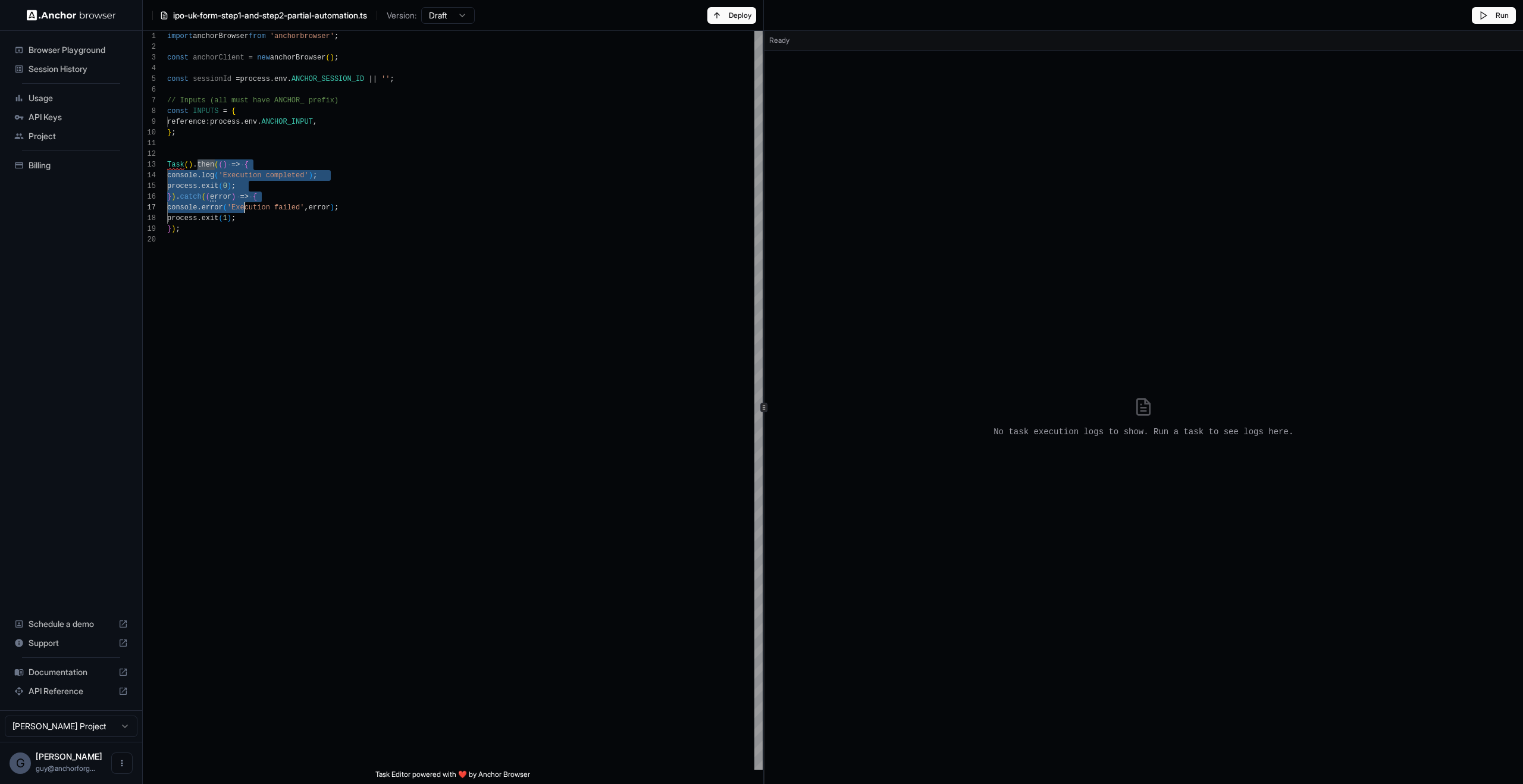
click at [271, 266] on div "reference : process . env . ANCHOR_INPUT , } ; const anchorClient = new anchorB…" at bounding box center [465, 400] width 596 height 739
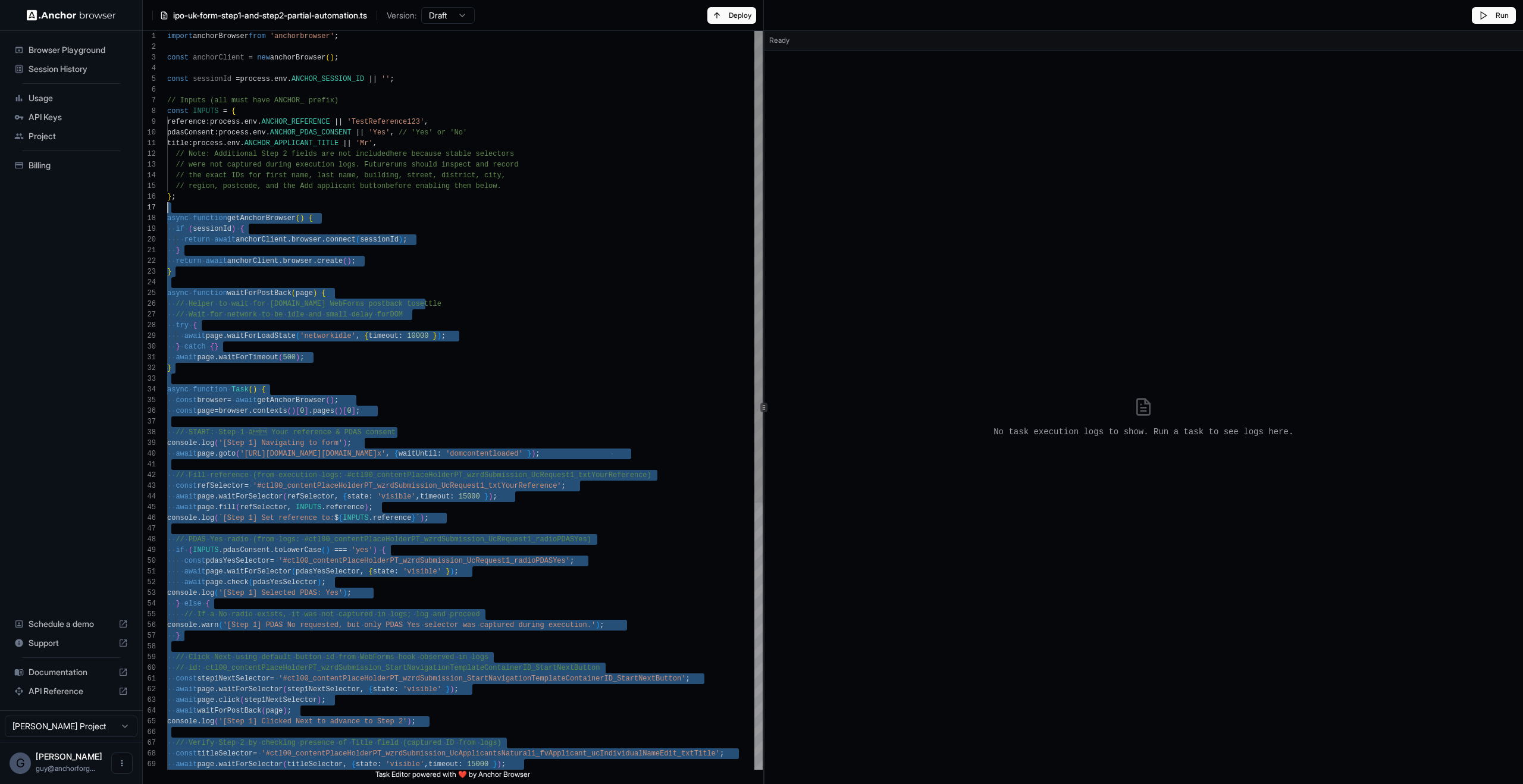
scroll to position [0, 0]
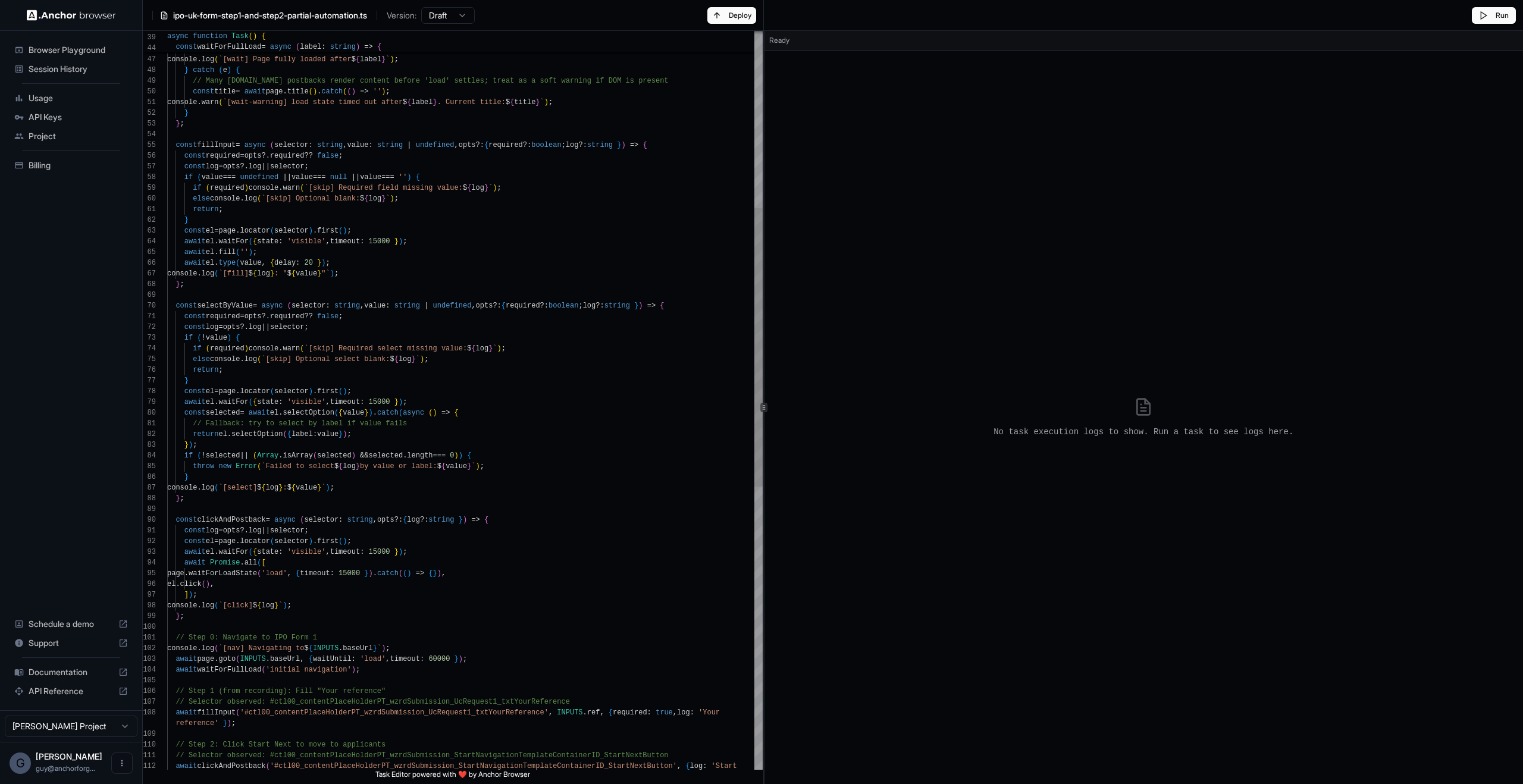
type textarea "**********"
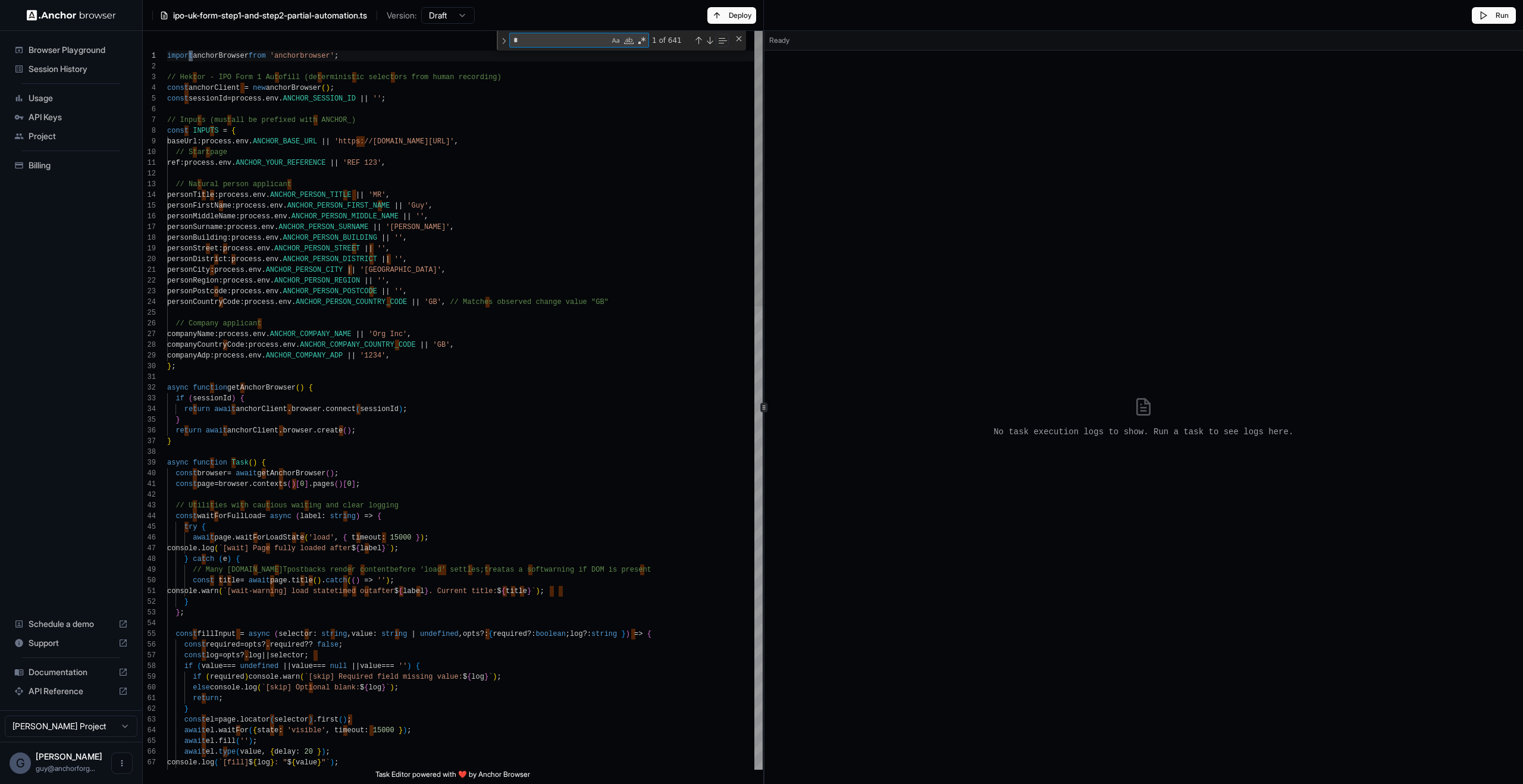
type textarea "**"
type textarea "**********"
type textarea "****"
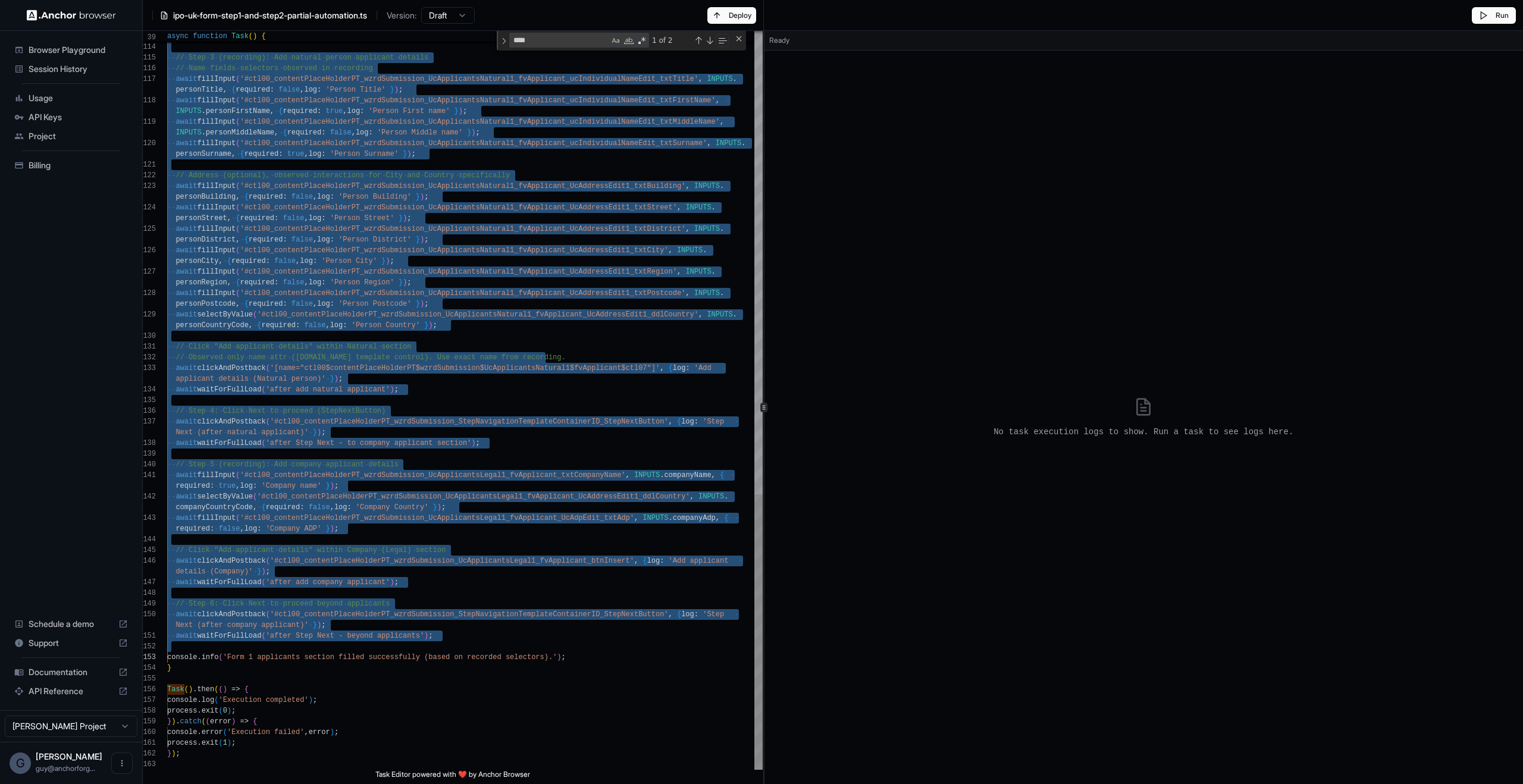
drag, startPoint x: 261, startPoint y: 468, endPoint x: 352, endPoint y: 651, distance: 204.4
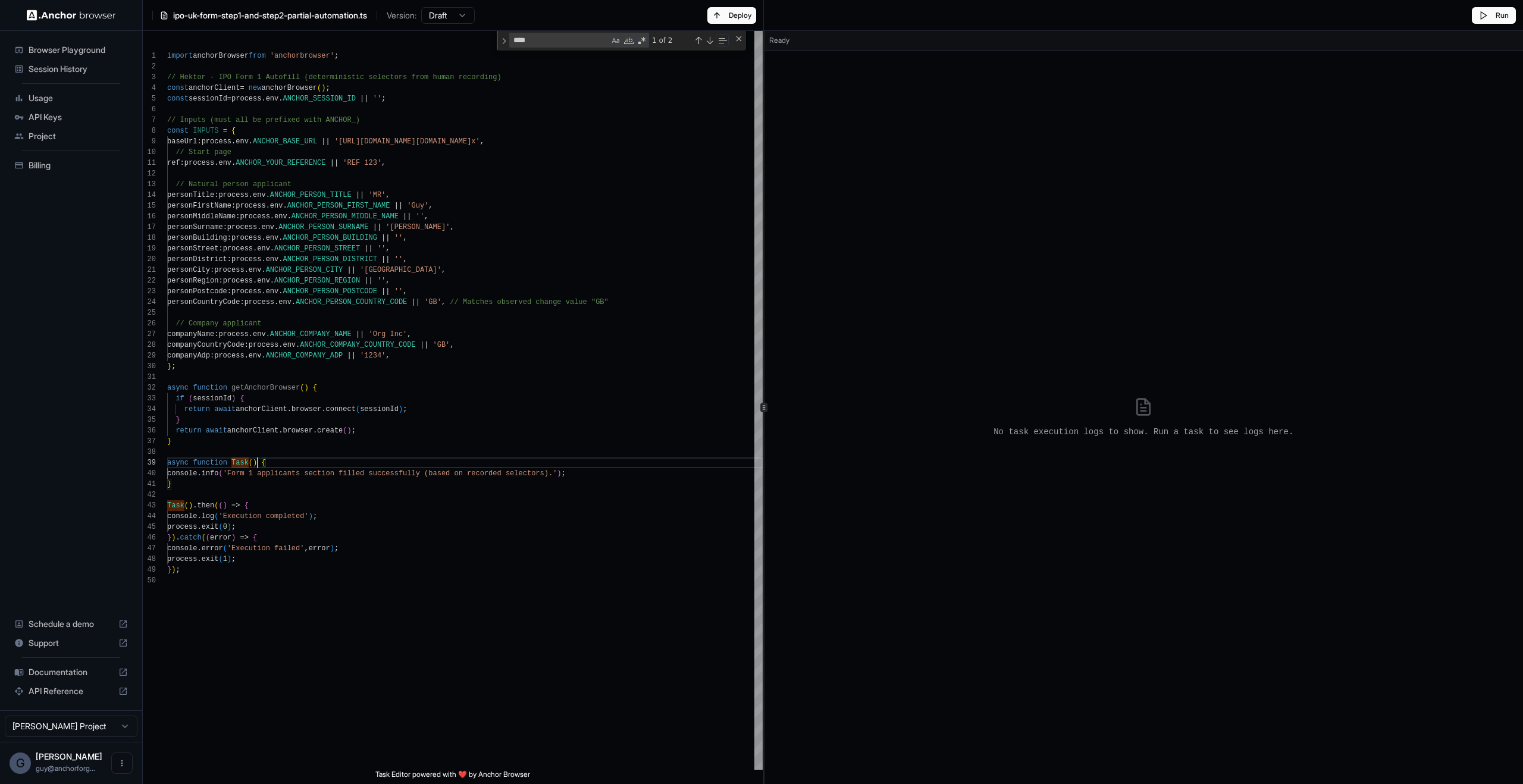
click at [258, 465] on div "} Task ( ) . then ( ( ) => { console . log ( 'Execution completed' ) ; process …" at bounding box center [465, 400] width 596 height 739
click at [256, 474] on div "} Task ( ) . then ( ( ) => { console . log ( 'Execution completed' ) ; process …" at bounding box center [465, 400] width 596 height 739
click at [224, 476] on div "} Task ( ) . then ( ( ) => { console . log ( 'Execution completed' ) ; process …" at bounding box center [465, 400] width 596 height 739
click at [254, 476] on div "} Task ( ) . then ( ( ) => { console . log ( 'Execution completed' ) ; process …" at bounding box center [465, 400] width 596 height 739
drag, startPoint x: 254, startPoint y: 476, endPoint x: 564, endPoint y: 465, distance: 310.2
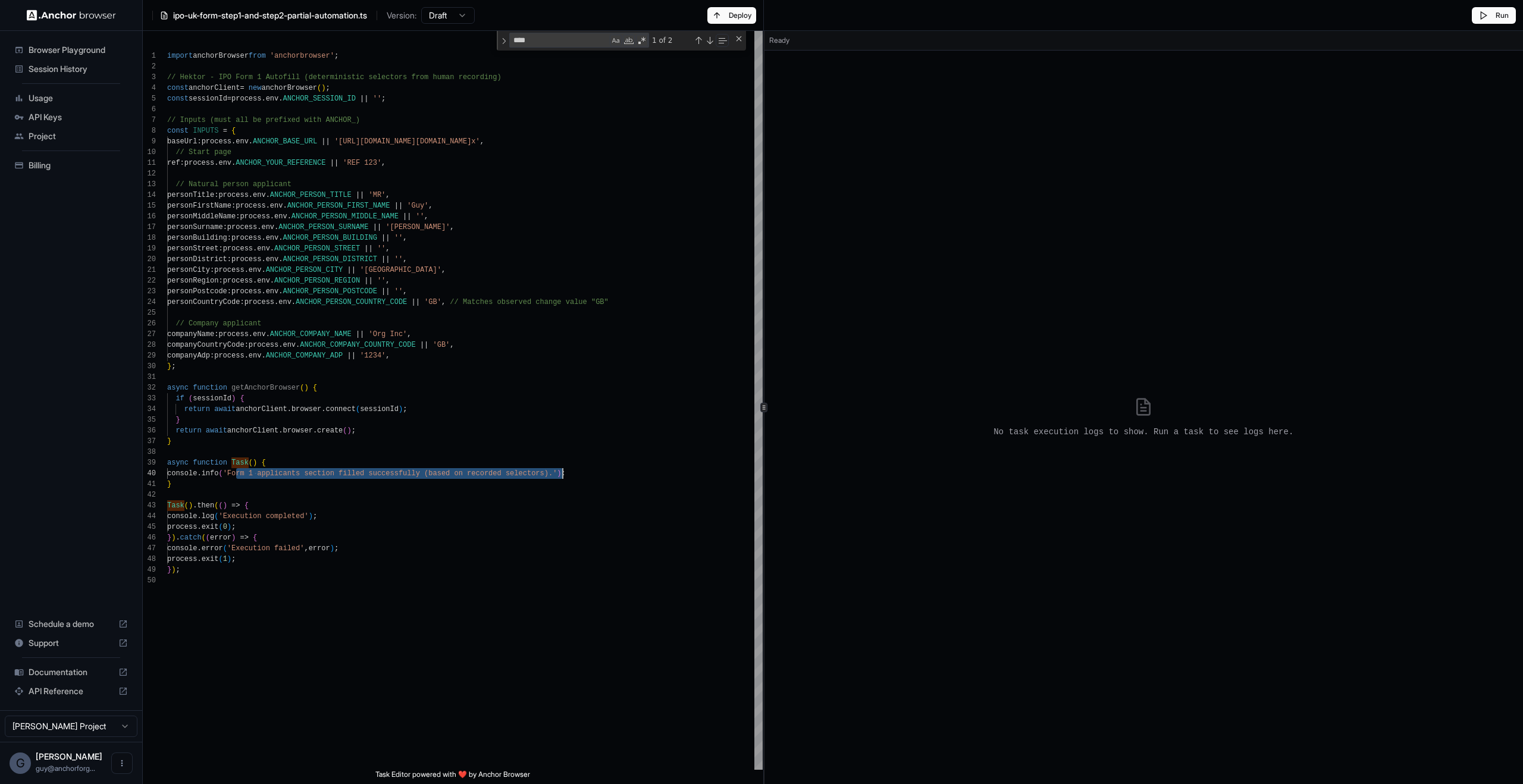
click at [562, 472] on div "} Task ( ) . then ( ( ) => { console . log ( 'Execution completed' ) ; process …" at bounding box center [465, 400] width 596 height 739
click at [339, 484] on div "} Task ( ) . then ( ( ) => { console . log ( 'Execution completed' ) ; process …" at bounding box center [465, 400] width 596 height 739
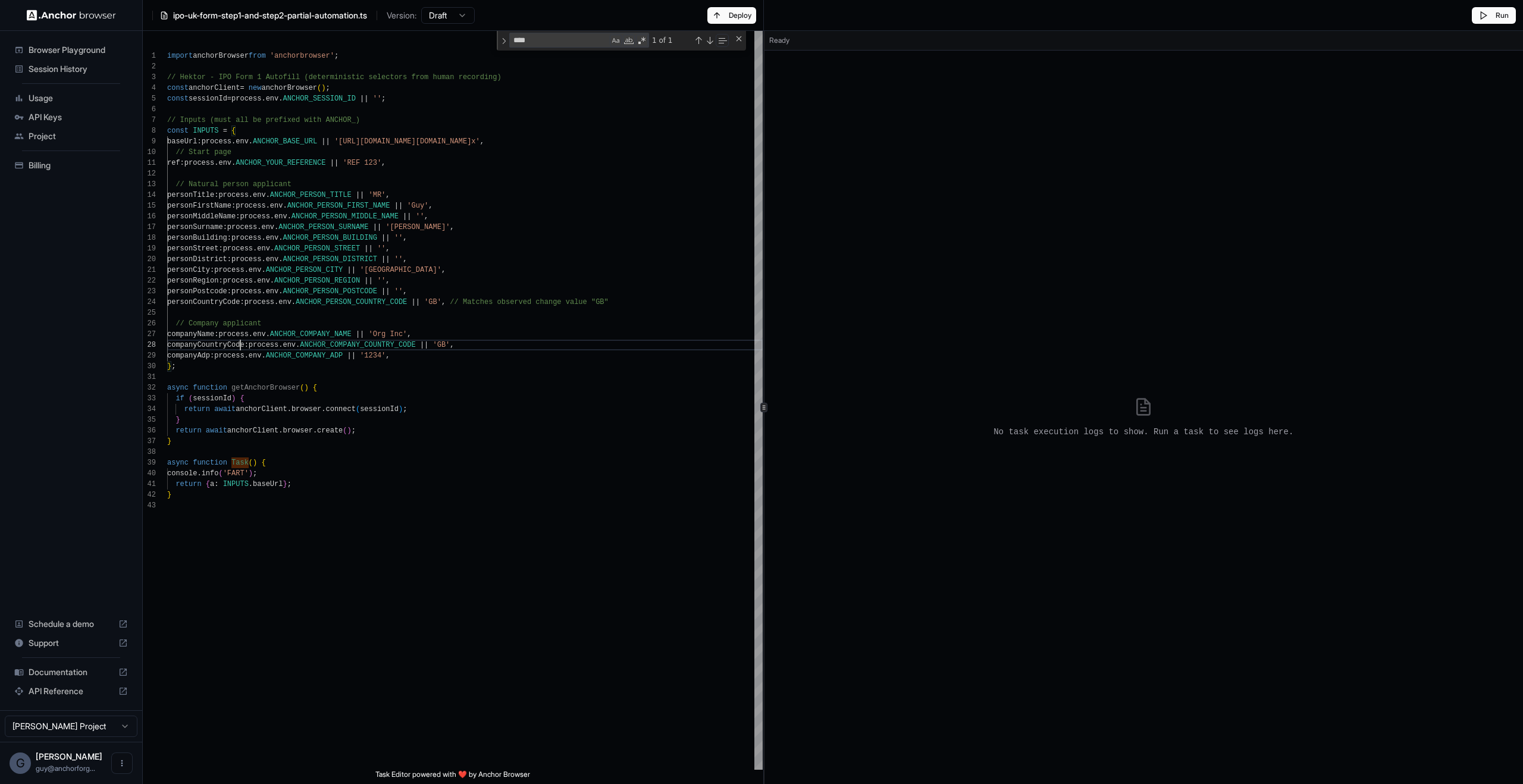
click at [242, 349] on div "} import anchorBrowser from 'anchorbrowser' ; // Hektor - IPO Form 1 Autofill (…" at bounding box center [465, 400] width 596 height 739
drag, startPoint x: 217, startPoint y: 444, endPoint x: 152, endPoint y: 388, distance: 85.8
click at [167, 388] on div "} import anchorBrowser from 'anchorbrowser' ; // Hektor - IPO Form 1 Autofill (…" at bounding box center [465, 400] width 596 height 739
click at [421, 348] on div "} import anchorBrowser from 'anchorbrowser' ; // Hektor - IPO Form 1 Autofill (…" at bounding box center [465, 400] width 596 height 739
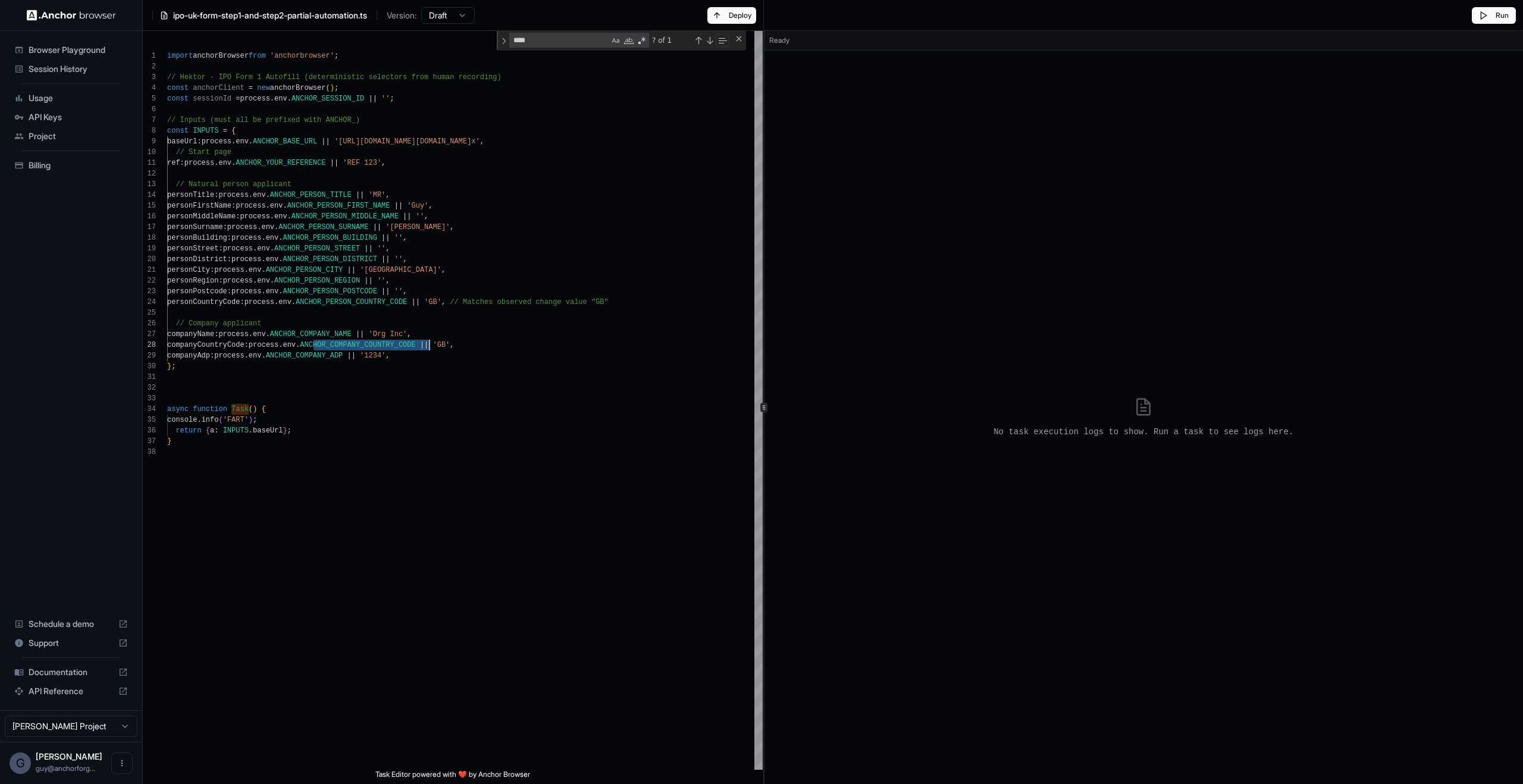
click at [421, 348] on div "} import anchorBrowser from 'anchorbrowser' ; // Hektor - IPO Form 1 Autofill (…" at bounding box center [465, 400] width 596 height 739
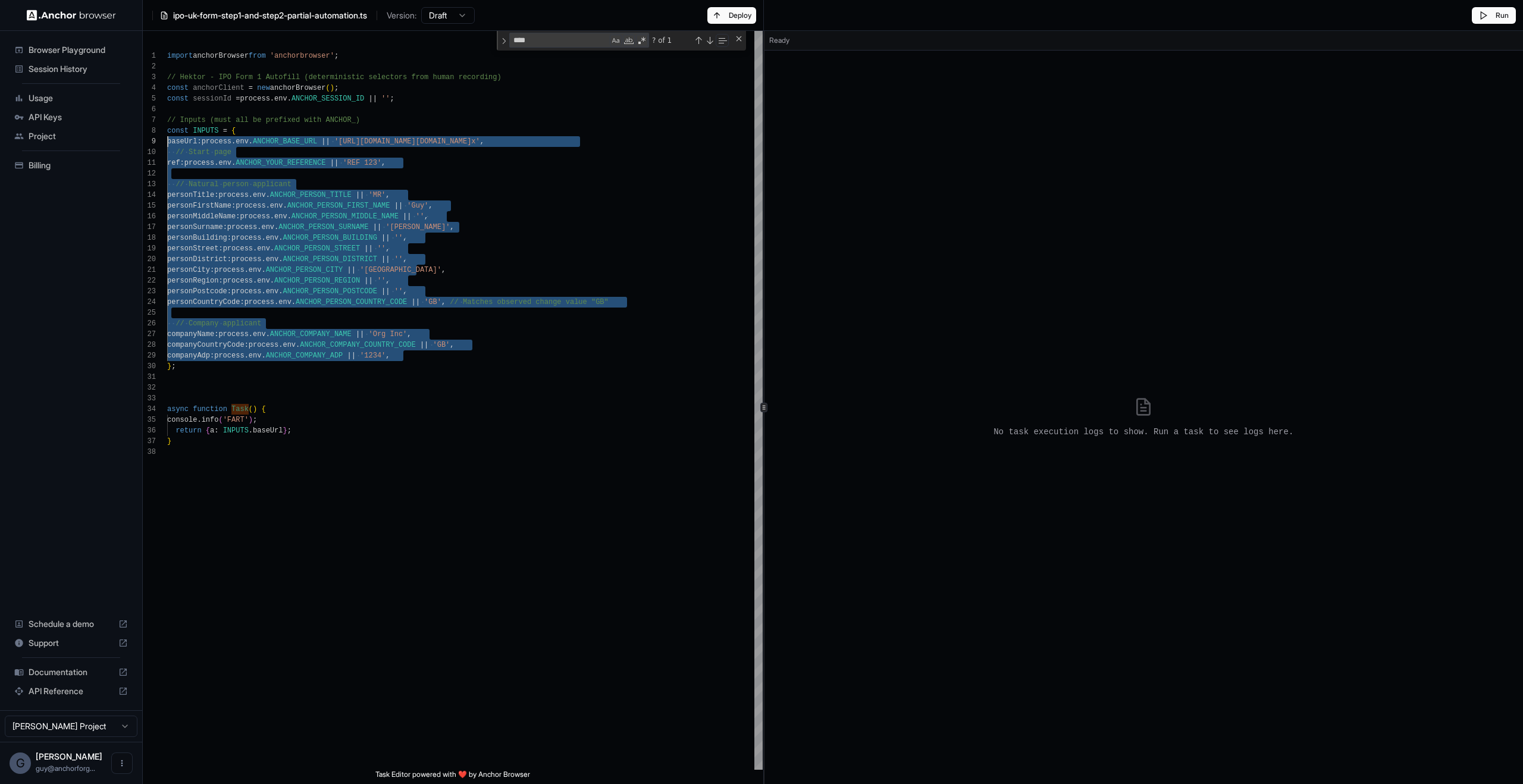
scroll to position [85, 0]
drag, startPoint x: 423, startPoint y: 356, endPoint x: 124, endPoint y: 147, distance: 364.8
click at [167, 147] on div "} import anchorBrowser from 'anchorbrowser' ; // Hektor - IPO Form 1 Autofill (…" at bounding box center [465, 400] width 596 height 739
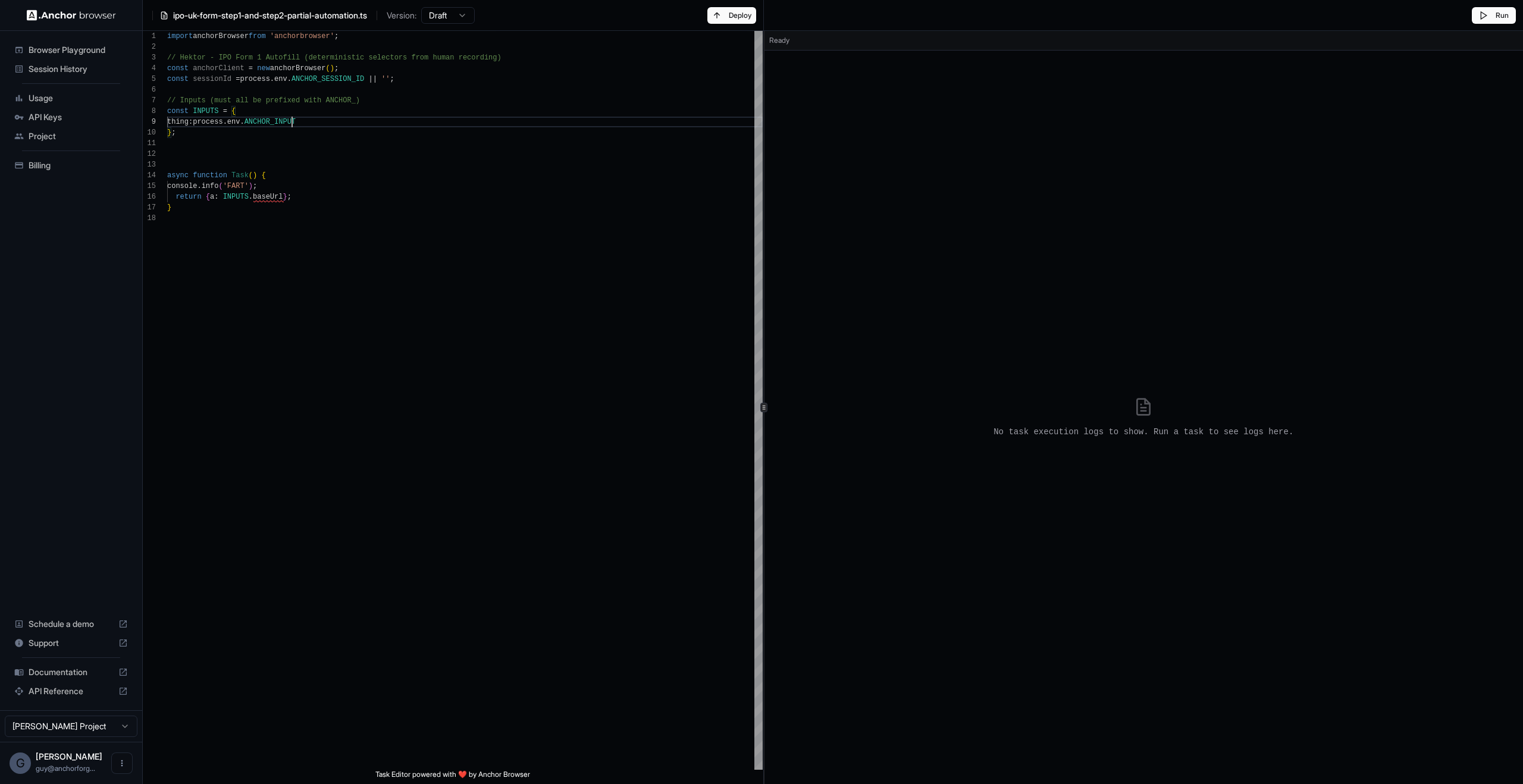
click at [293, 124] on div "} import anchorBrowser from 'anchorbrowser' ; // Hektor - IPO Form 1 Autofill (…" at bounding box center [465, 400] width 596 height 739
click at [183, 118] on div "} import anchorBrowser from 'anchorbrowser' ; // Hektor - IPO Form 1 Autofill (…" at bounding box center [465, 400] width 596 height 739
click at [266, 199] on div "} import anchorBrowser from 'anchorbrowser' ; // Hektor - IPO Form 1 Autofill (…" at bounding box center [465, 400] width 596 height 739
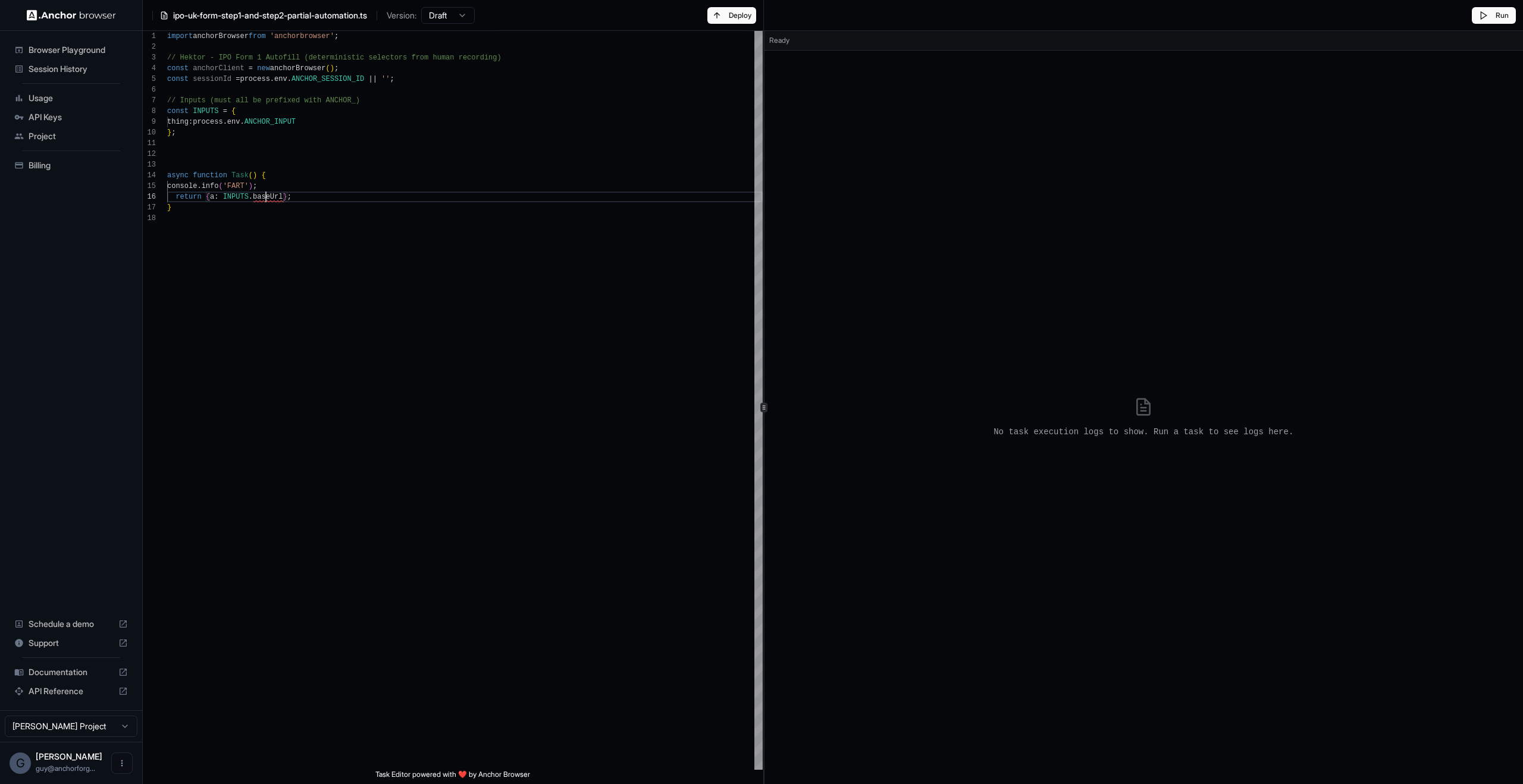
click at [266, 199] on div "} import anchorBrowser from 'anchorbrowser' ; // Hektor - IPO Form 1 Autofill (…" at bounding box center [465, 400] width 596 height 739
click at [429, 355] on div "} import anchorBrowser from 'anchorbrowser' ; // Hektor - IPO Form 1 Autofill (…" at bounding box center [465, 400] width 596 height 739
click at [359, 118] on div "} import anchorBrowser from 'anchorbrowser' ; // Hektor - IPO Form 1 Autofill (…" at bounding box center [465, 400] width 596 height 739
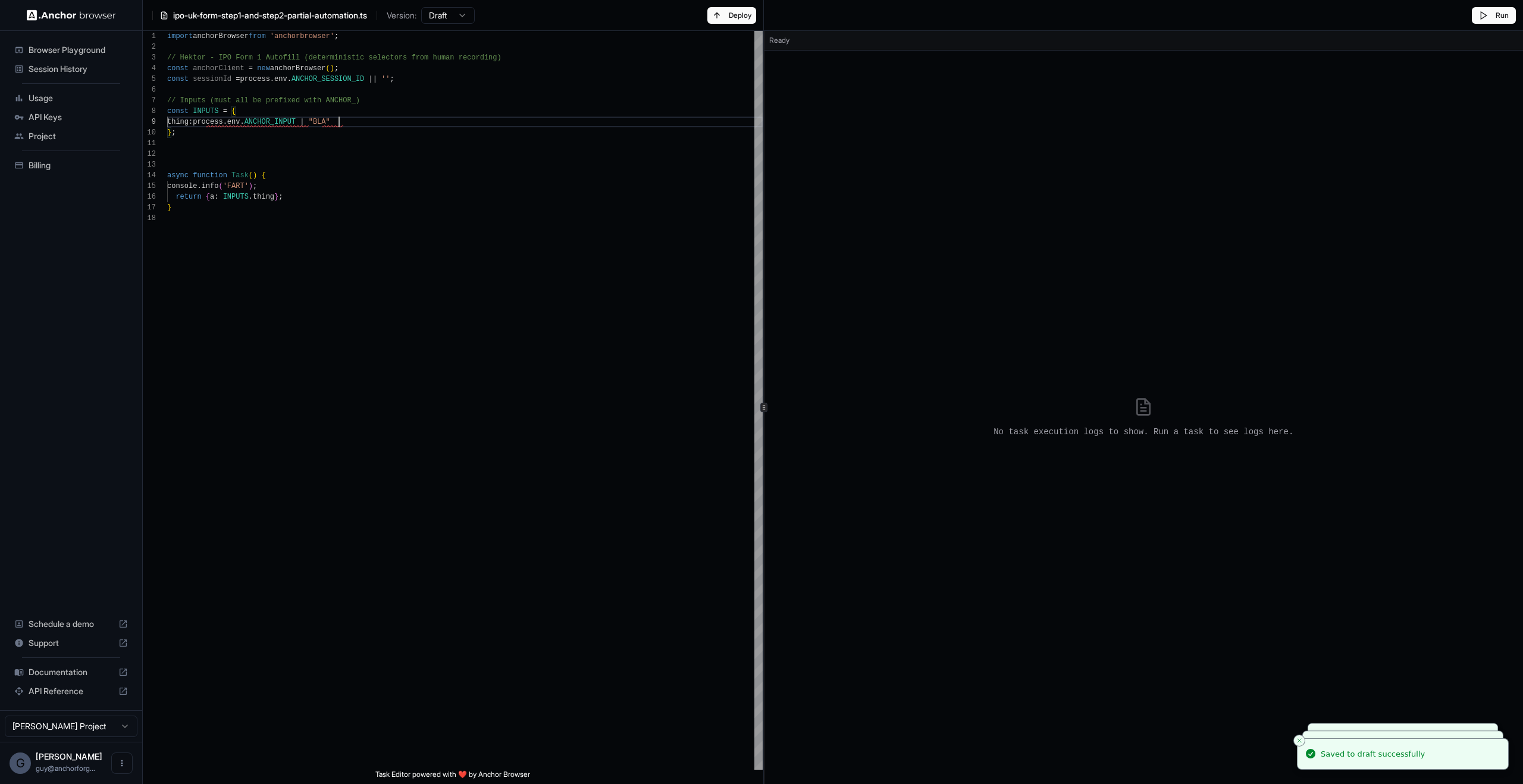
click at [434, 250] on div "} import anchorBrowser from 'anchorbrowser' ; // Hektor - IPO Form 1 Autofill (…" at bounding box center [465, 400] width 596 height 739
click at [313, 120] on div "} import anchorBrowser from 'anchorbrowser' ; // Hektor - IPO Form 1 Autofill (…" at bounding box center [465, 400] width 596 height 739
click at [474, 300] on div "} import anchorBrowser from 'anchorbrowser' ; // Hektor - IPO Form 1 Autofill (…" at bounding box center [465, 400] width 596 height 739
click at [1495, 12] on button "Run" at bounding box center [1495, 15] width 44 height 17
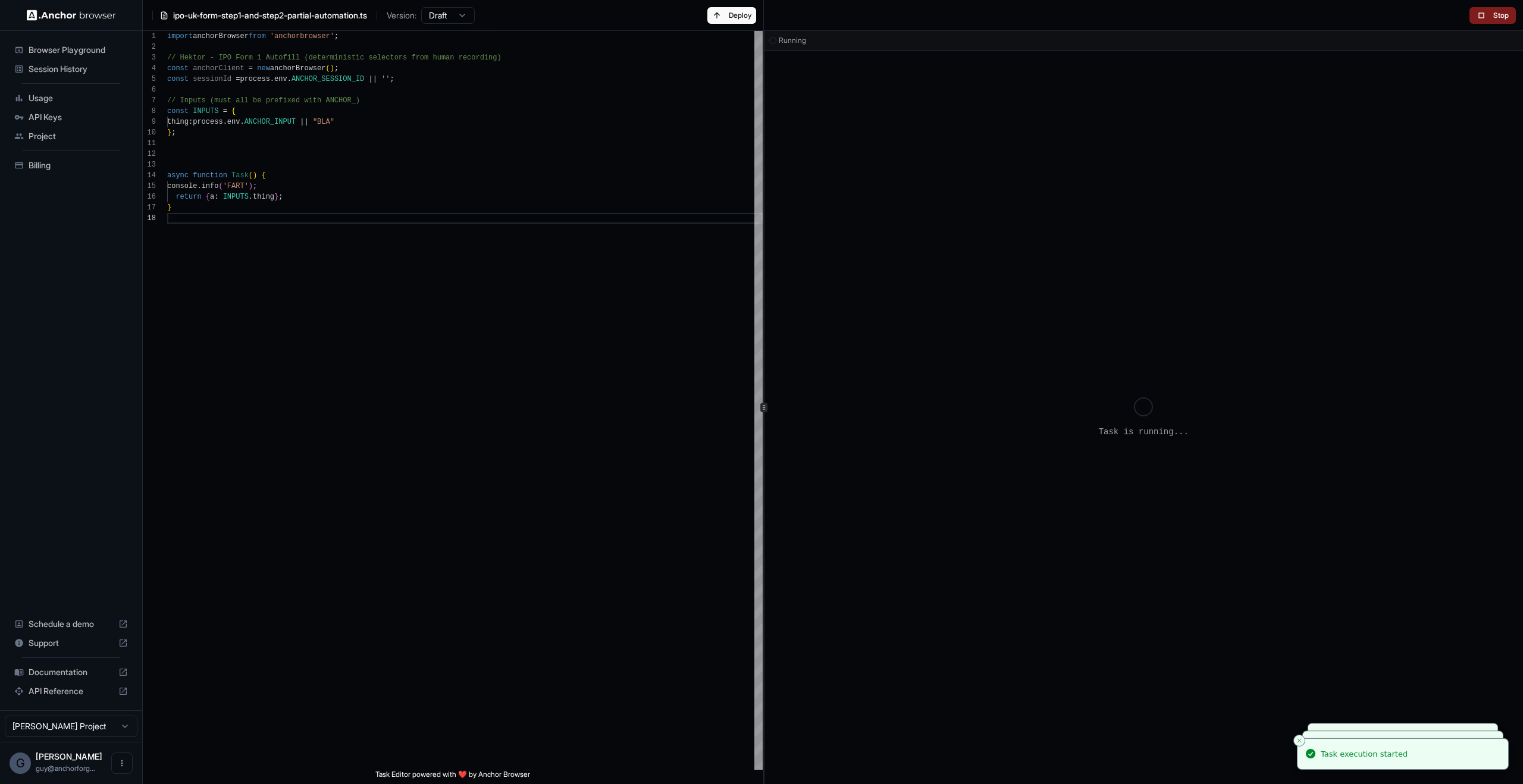
click at [660, 460] on div "} import anchorBrowser from 'anchorbrowser' ; // Hektor - IPO Form 1 Autofill (…" at bounding box center [465, 400] width 596 height 739
click at [345, 71] on div "} import anchorBrowser from 'anchorbrowser' ; // Hektor - IPO Form 1 Autofill (…" at bounding box center [465, 400] width 596 height 739
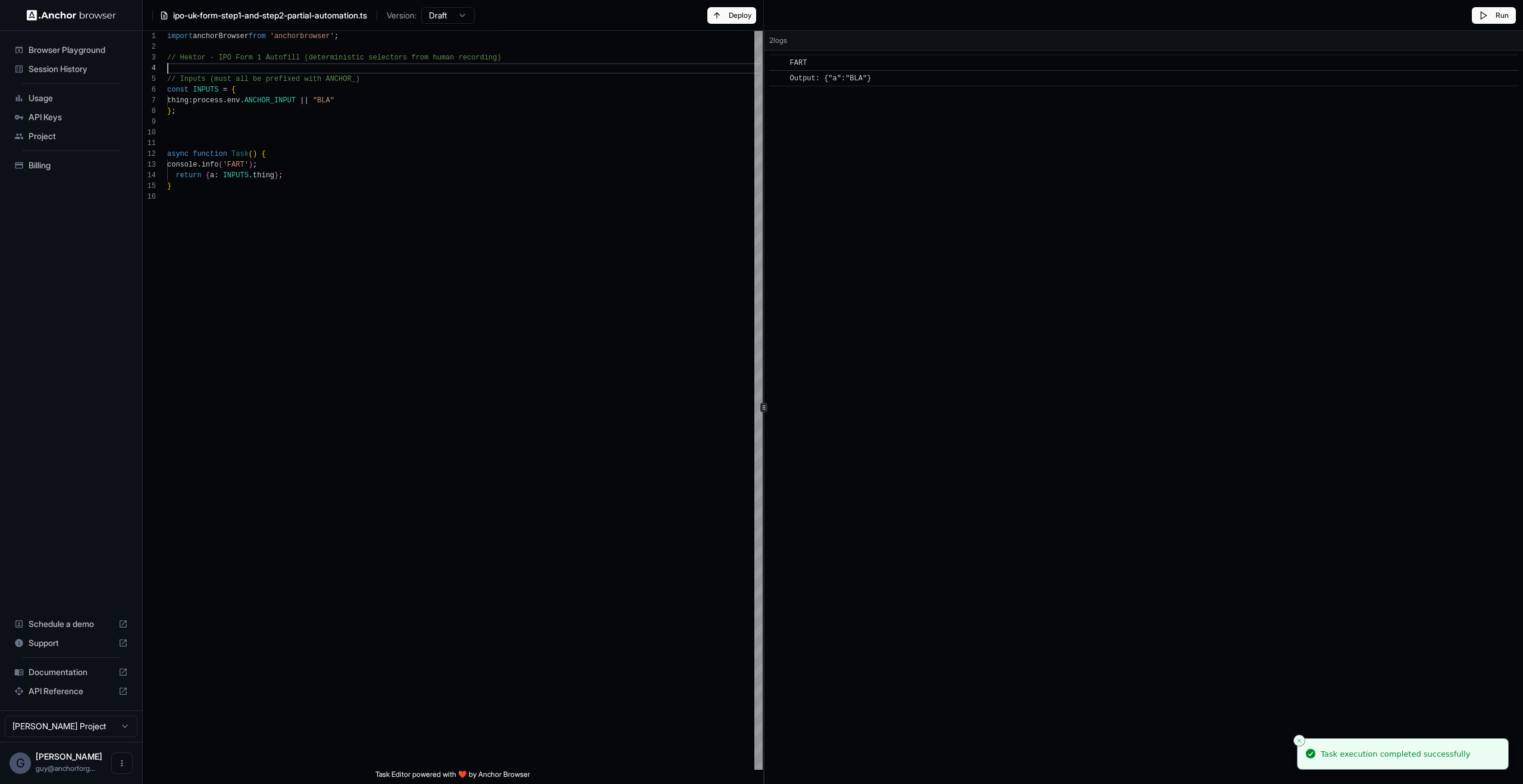
click at [435, 63] on div "} import anchorBrowser from 'anchorbrowser' ; // Hektor - IPO Form 1 Autofill (…" at bounding box center [465, 400] width 596 height 739
click at [435, 62] on div "} import anchorBrowser from 'anchorbrowser' ; // Hektor - IPO Form 1 Autofill (…" at bounding box center [465, 400] width 596 height 739
click at [366, 33] on div "} import anchorBrowser from 'anchorbrowser' ; const INPUTS = { thing : process …" at bounding box center [465, 400] width 596 height 739
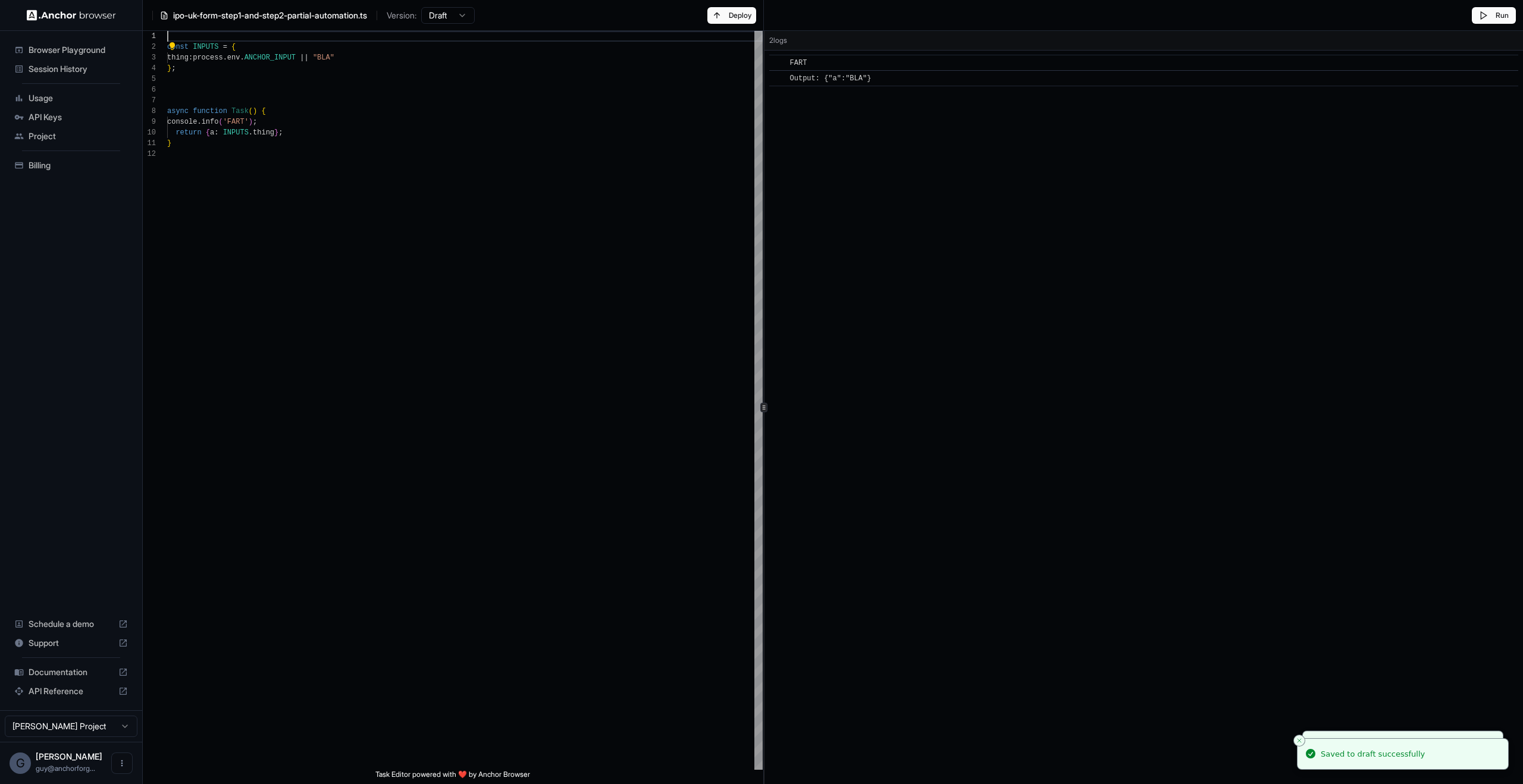
type textarea "**********"
click at [747, 19] on button "Deploy" at bounding box center [732, 15] width 49 height 17
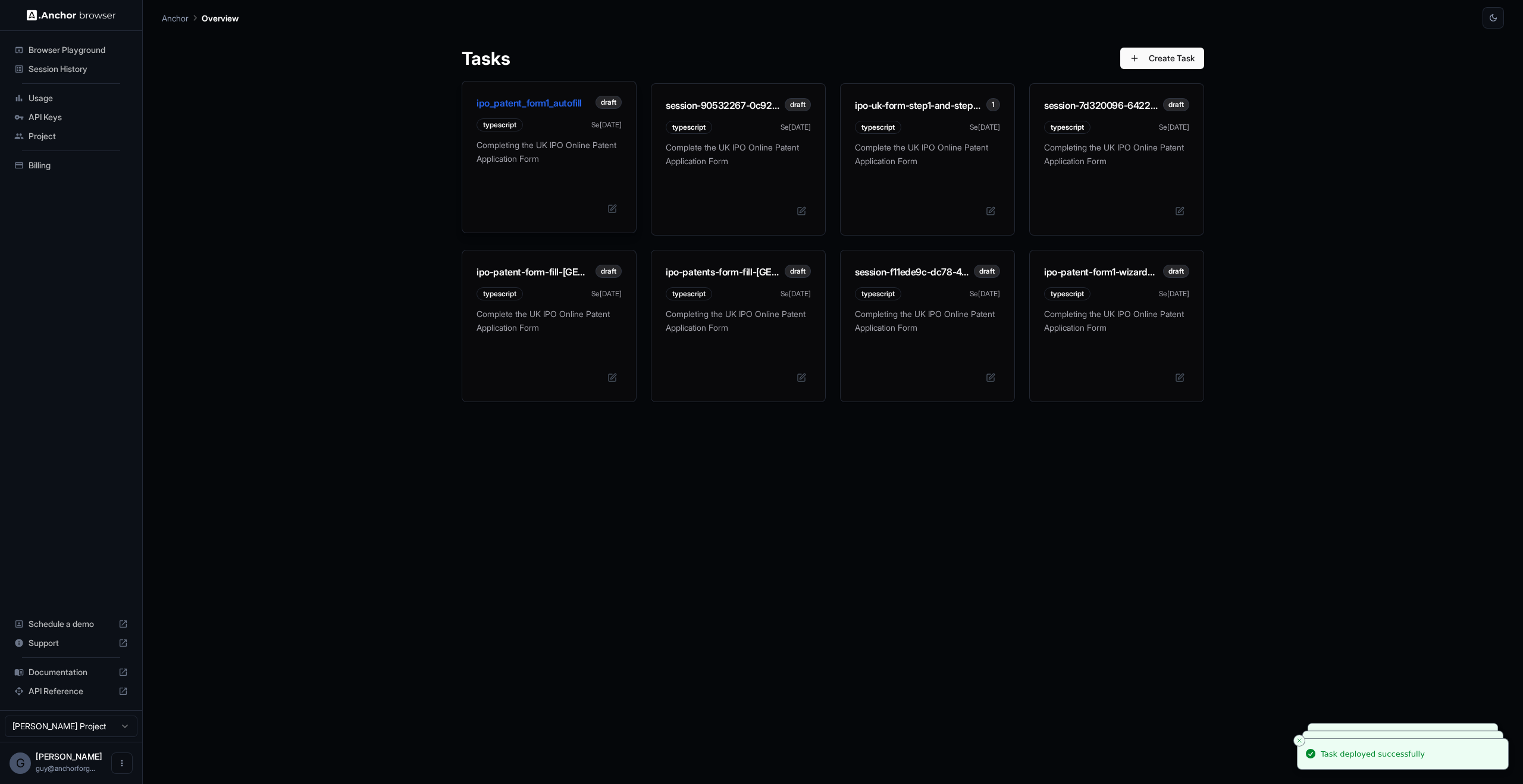
click at [518, 164] on p "Completing the UK IPO Online Patent Application Form" at bounding box center [549, 156] width 145 height 36
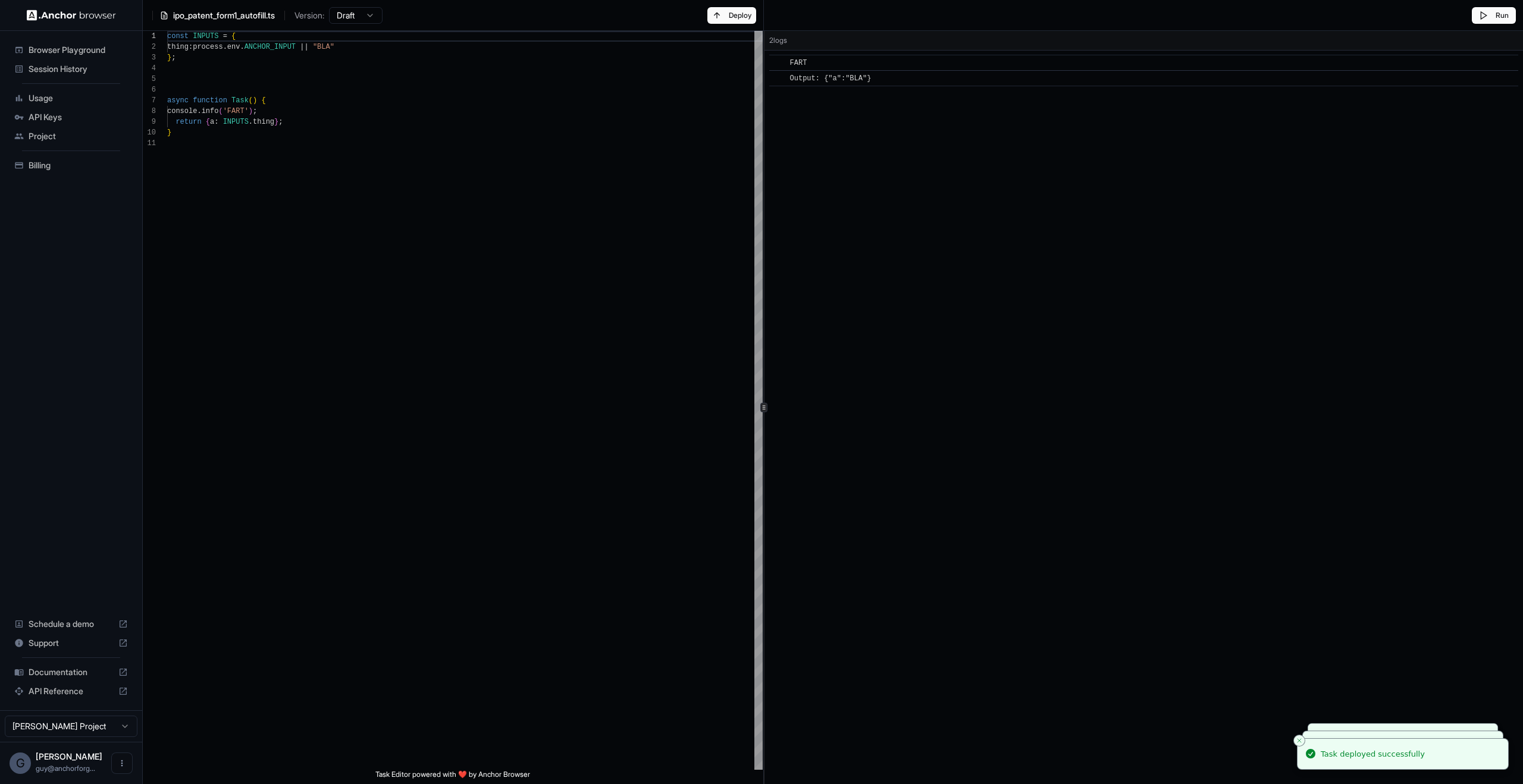
type textarea "**********"
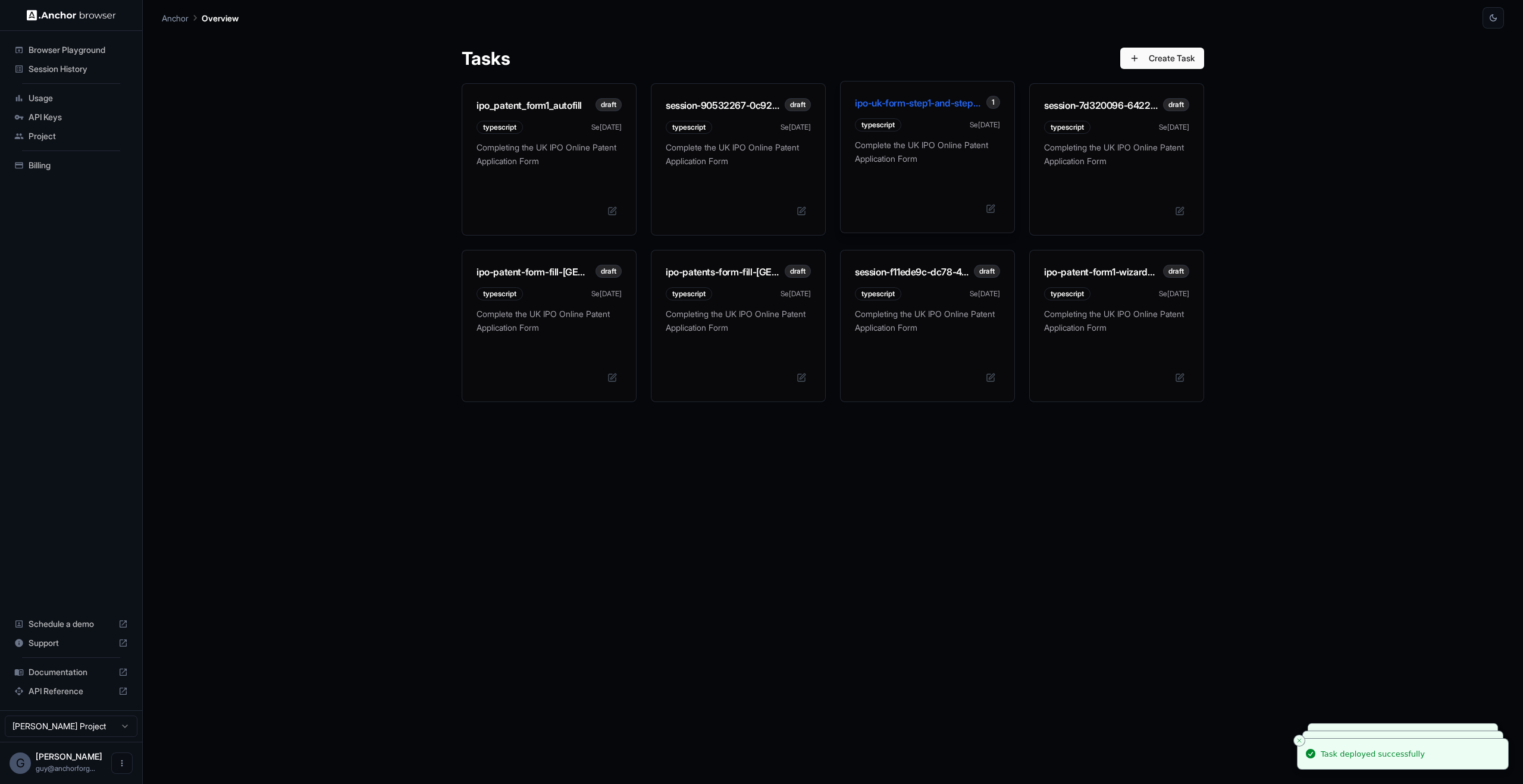
click at [918, 92] on div "ipo-uk-form-step1-and-step2-partial-automation 1 typescript Sep 25" at bounding box center [927, 110] width 173 height 57
click at [996, 156] on p "Complete the UK IPO Online Patent Application Form" at bounding box center [927, 156] width 145 height 36
click at [998, 219] on div "Complete the UK IPO Online Patent Application Form" at bounding box center [927, 186] width 173 height 94
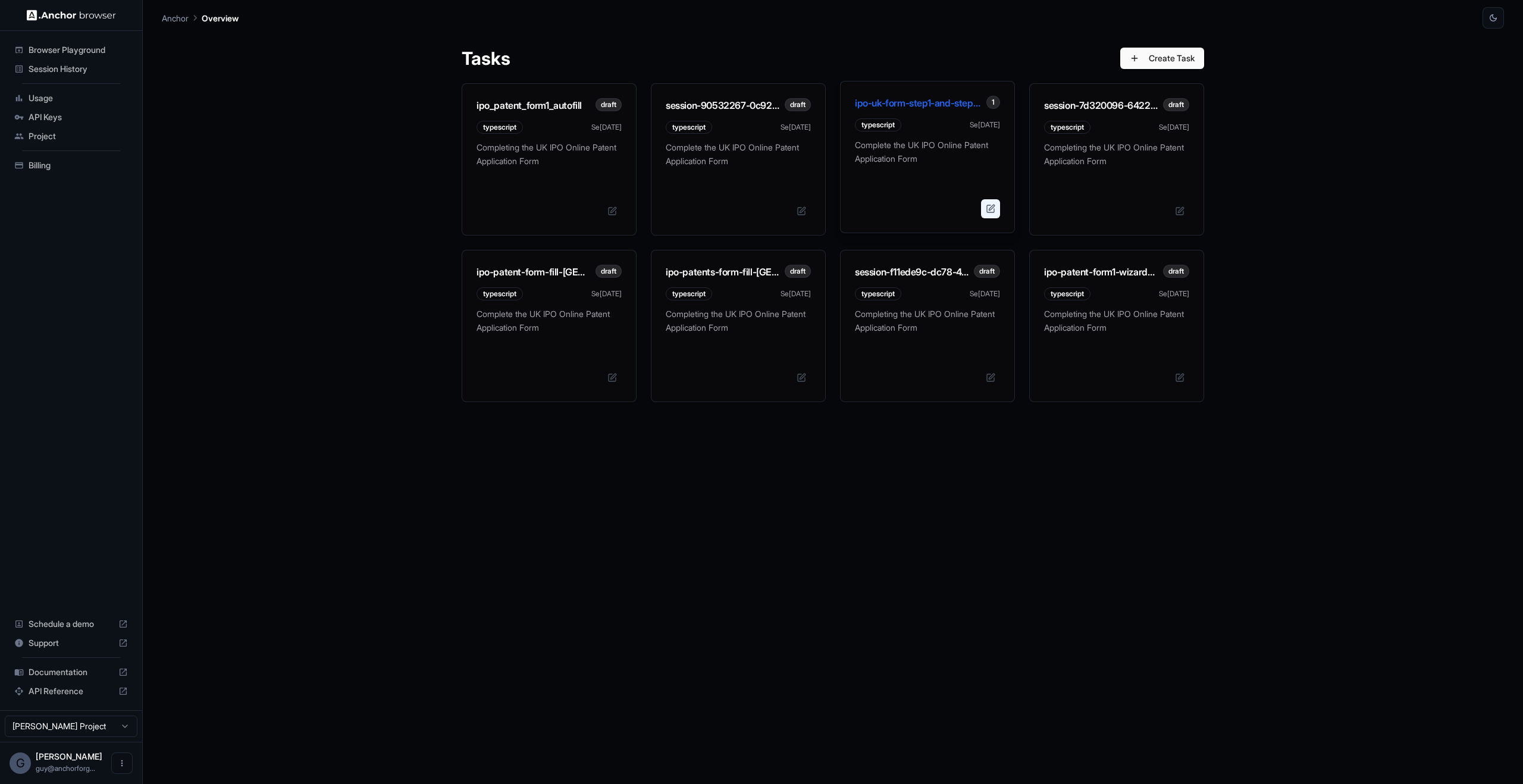
click at [992, 210] on button at bounding box center [990, 208] width 19 height 19
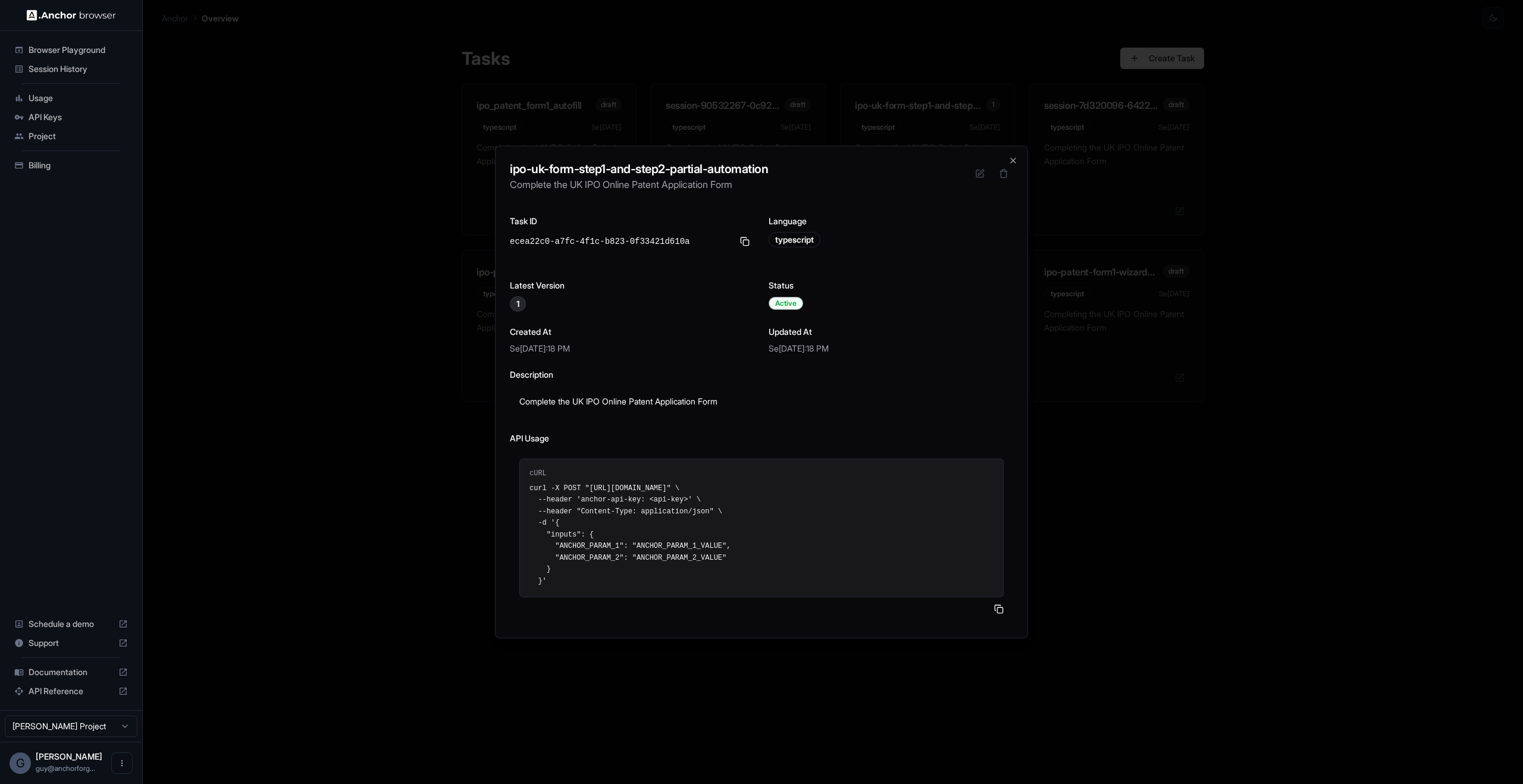
click at [1007, 614] on div "cURL curl -X POST "https://api.anchorbrowser.io/v1/task/run/ipo-uk-form-step1-a…" at bounding box center [762, 536] width 503 height 175
click at [1004, 612] on div "cURL curl -X POST "https://api.anchorbrowser.io/v1/task/run/ipo-uk-form-step1-a…" at bounding box center [762, 536] width 503 height 175
click at [999, 611] on icon at bounding box center [998, 609] width 10 height 10
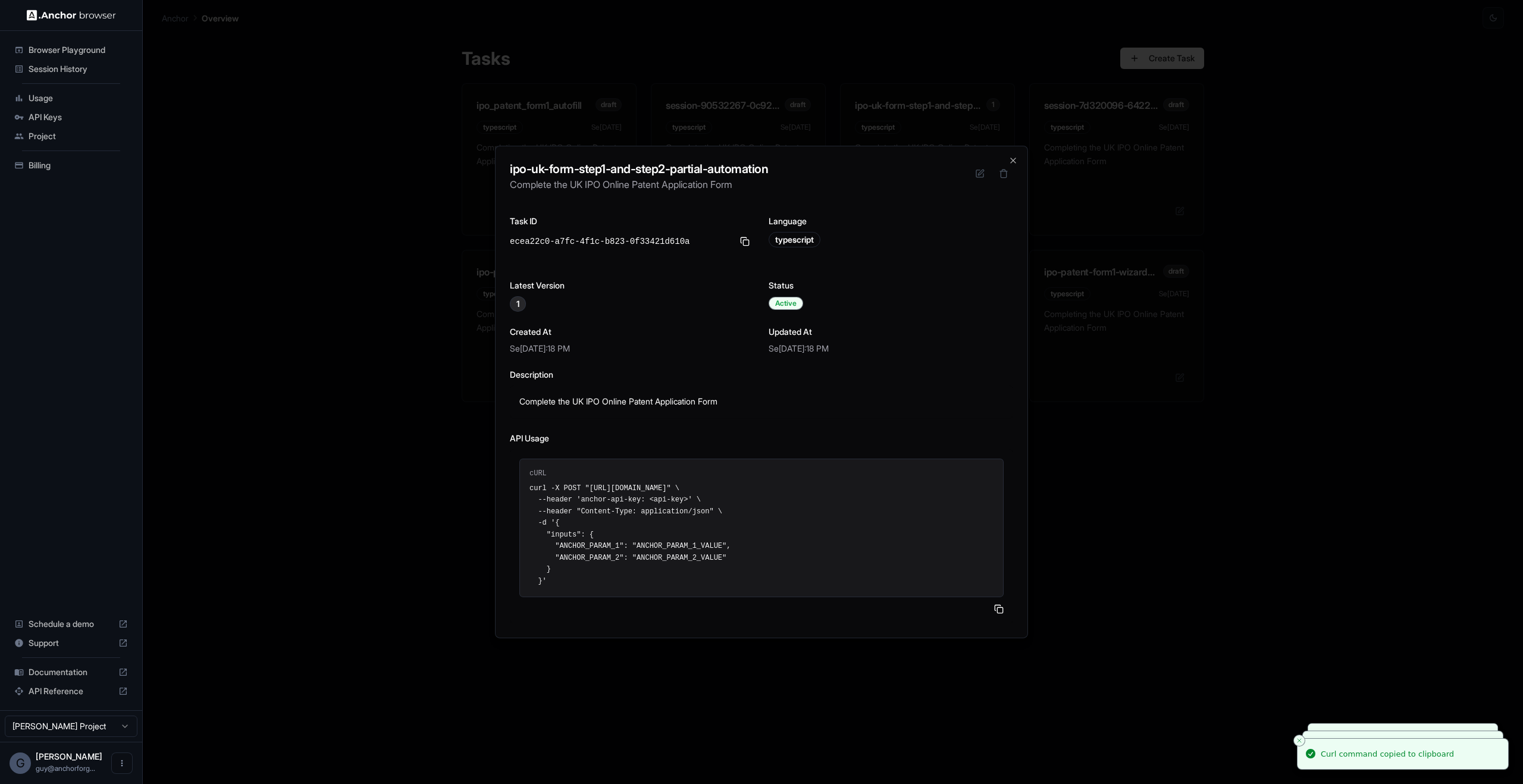
click at [999, 611] on icon at bounding box center [998, 609] width 10 height 10
click at [883, 412] on div "Complete the UK IPO Online Patent Application Form" at bounding box center [762, 402] width 503 height 33
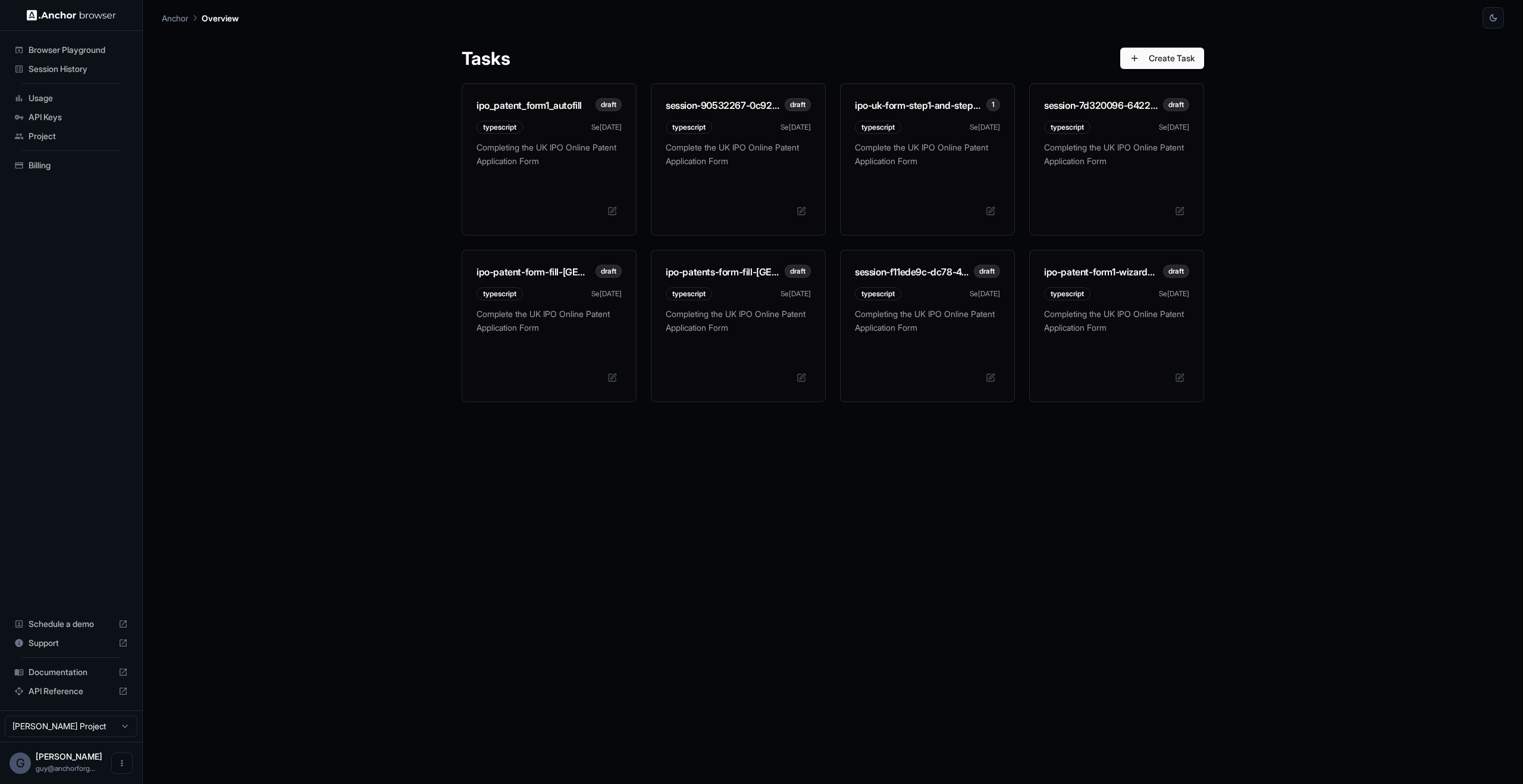
click at [1337, 156] on div "Tasks Create Task ipo_patent_form1_autofill draft typescript Sep 25 Completing …" at bounding box center [833, 406] width 1343 height 756
click at [1316, 290] on div "Tasks Create Task ipo_patent_form1_autofill draft typescript Sep 25 Completing …" at bounding box center [833, 406] width 1343 height 756
click at [581, 171] on p "Completing the UK IPO Online Patent Application Form" at bounding box center [549, 156] width 145 height 36
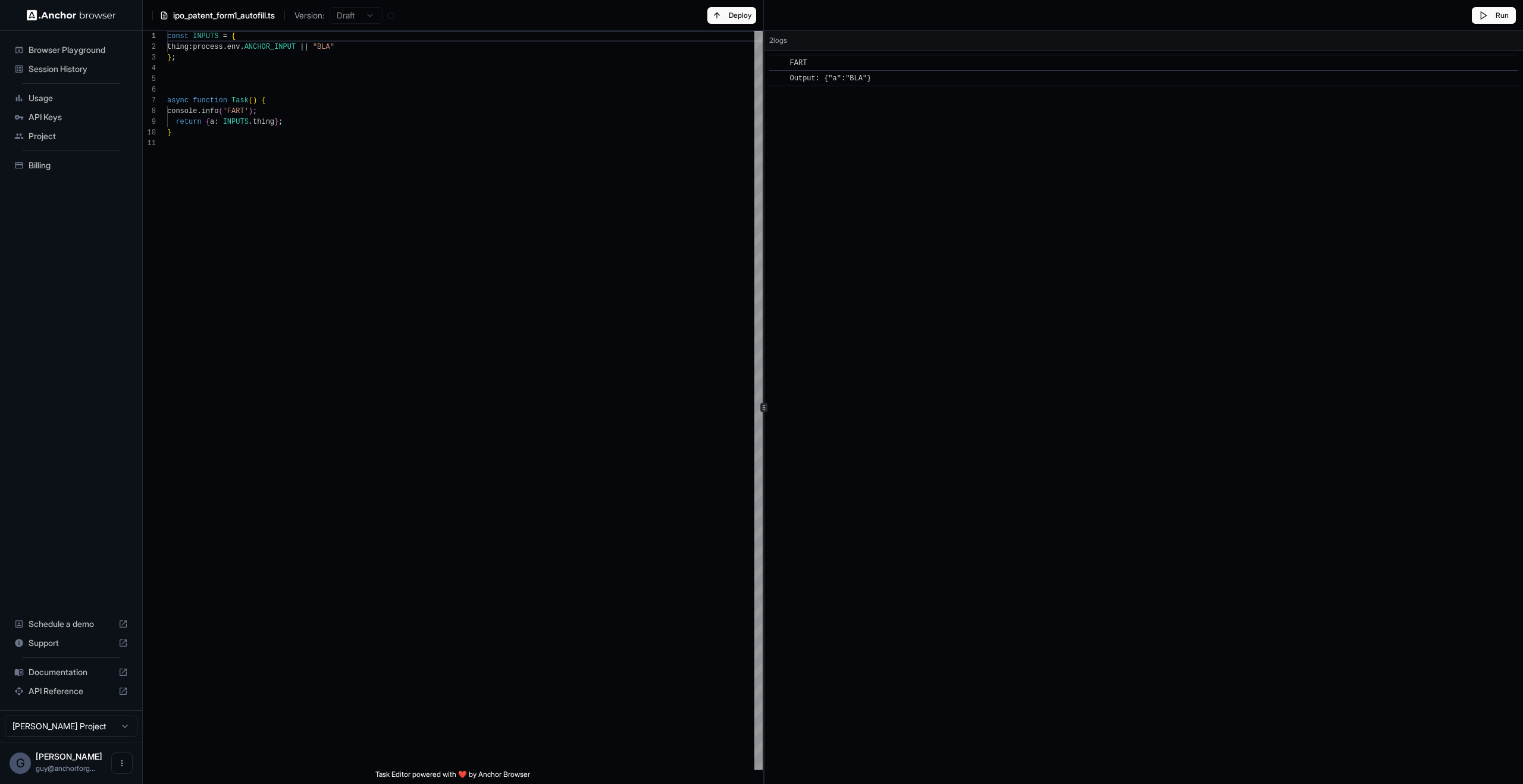
type textarea "**********"
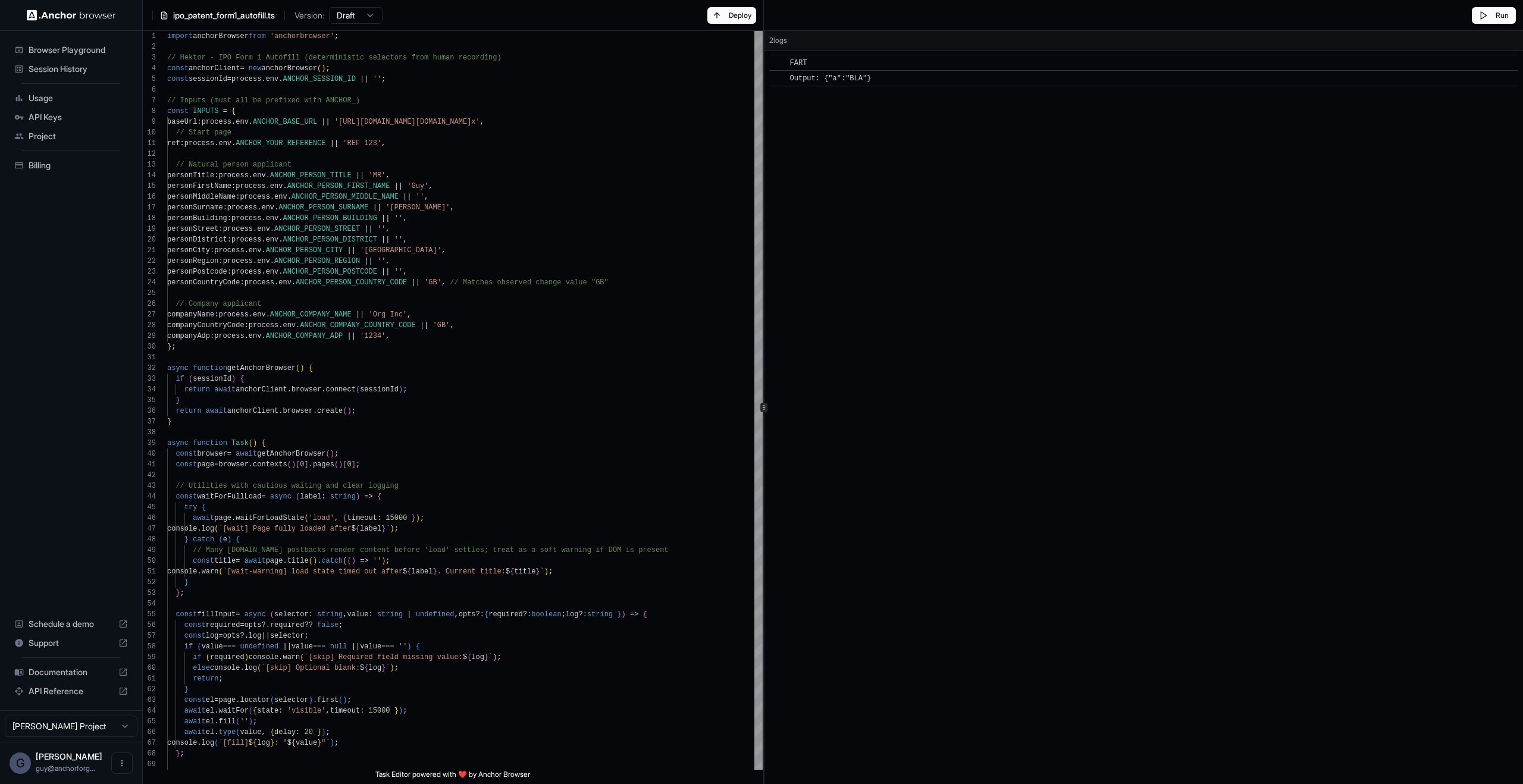
click at [822, 80] on span "Output: {"a":"BLA"}" at bounding box center [831, 78] width 82 height 8
